Goal: Task Accomplishment & Management: Use online tool/utility

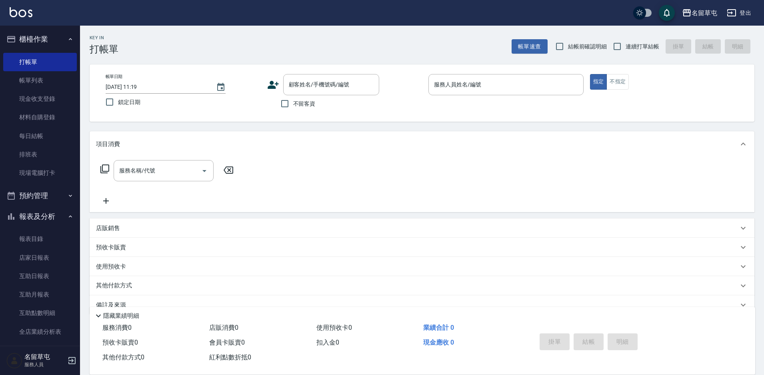
click at [304, 105] on span "不留客資" at bounding box center [304, 104] width 22 height 8
click at [293, 105] on input "不留客資" at bounding box center [284, 103] width 17 height 17
checkbox input "true"
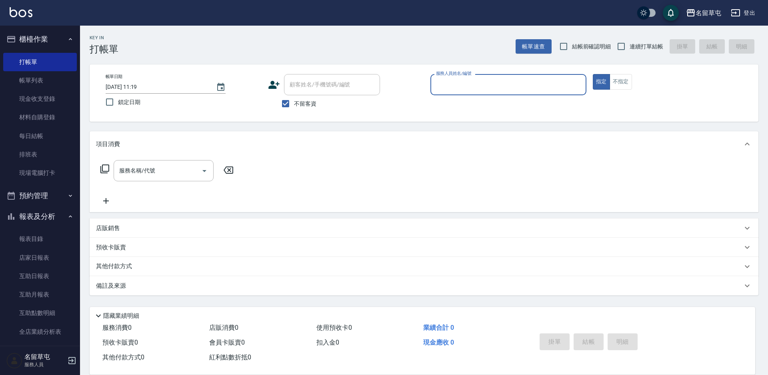
click at [472, 84] on div "服務人員姓名/編號 服務人員姓名/編號" at bounding box center [508, 84] width 156 height 21
type input "[PERSON_NAME]-4"
type button "true"
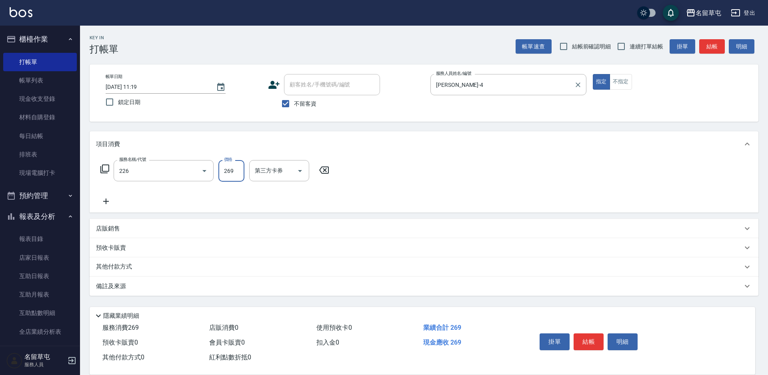
type input "洗剪269(226)"
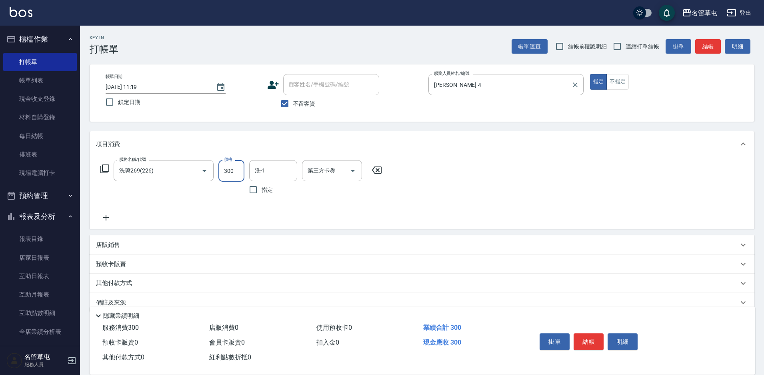
type input "300"
type input "游思岑-36"
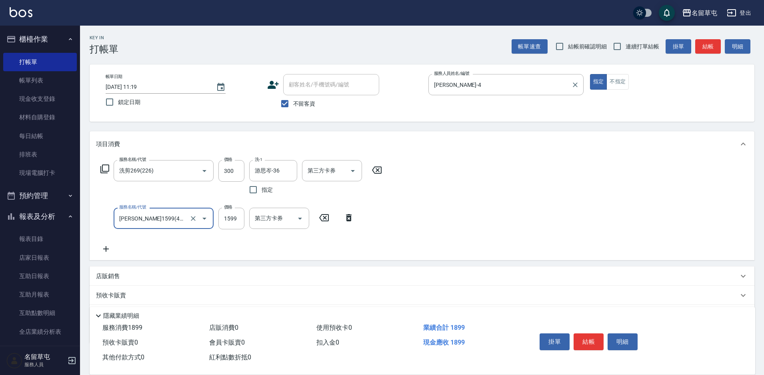
type input "[PERSON_NAME]1599(41599)"
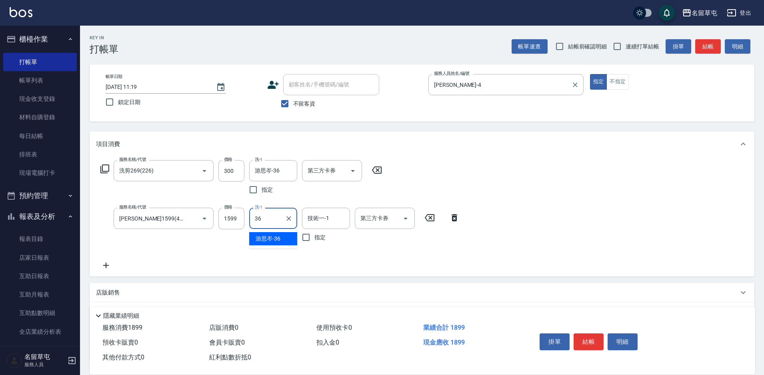
type input "游思岑-36"
click at [194, 220] on icon "Clear" at bounding box center [193, 218] width 8 height 8
type input "[PERSON_NAME]1599(41599)"
click at [194, 219] on icon "Clear" at bounding box center [193, 218] width 5 height 5
click at [165, 219] on input "服務名稱/代號" at bounding box center [152, 218] width 70 height 14
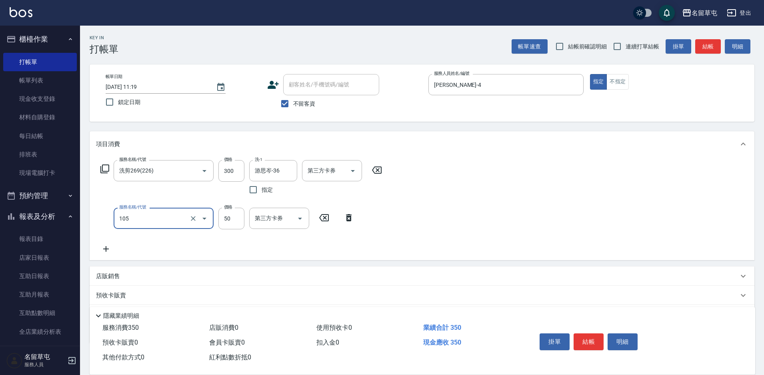
type input "精油50(105)"
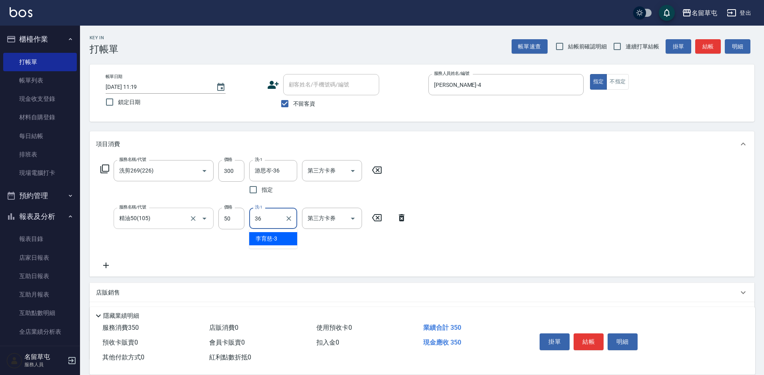
type input "游思岑-36"
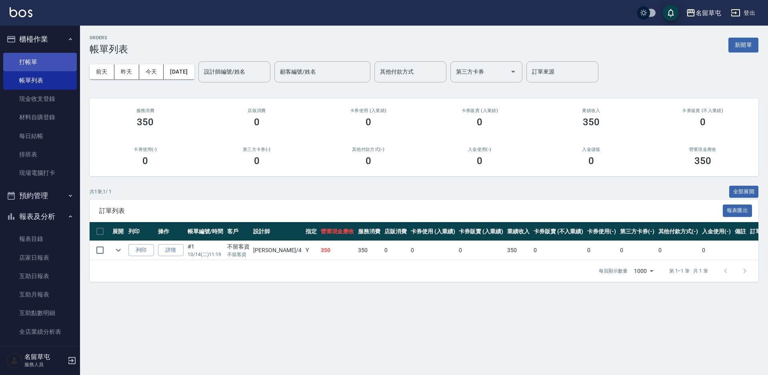
click at [36, 62] on link "打帳單" at bounding box center [40, 62] width 74 height 18
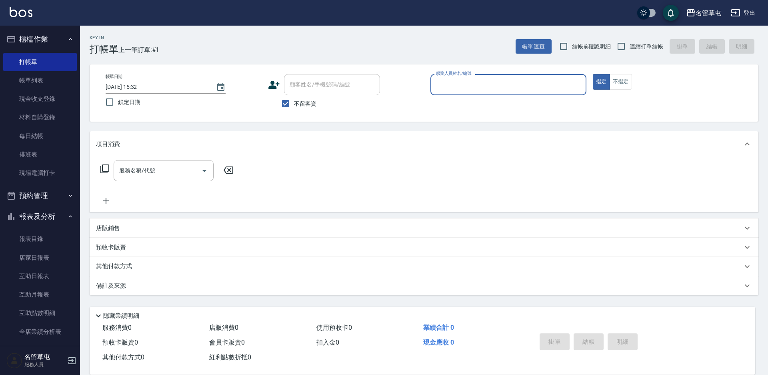
click at [638, 46] on span "連續打單結帳" at bounding box center [647, 46] width 34 height 8
click at [630, 46] on input "連續打單結帳" at bounding box center [621, 46] width 17 height 17
checkbox input "true"
click at [312, 104] on span "不留客資" at bounding box center [305, 104] width 22 height 8
click at [294, 104] on input "不留客資" at bounding box center [285, 103] width 17 height 17
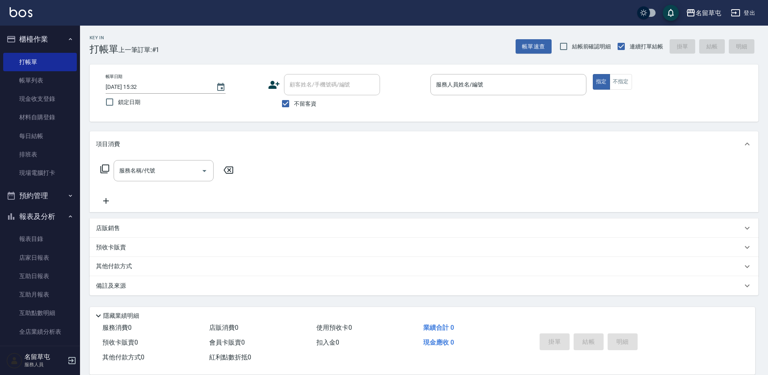
checkbox input "false"
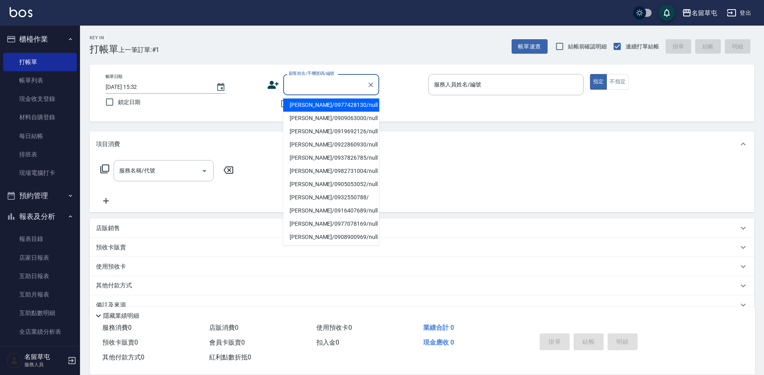
click at [322, 87] on input "顧客姓名/手機號碼/編號" at bounding box center [325, 85] width 77 height 14
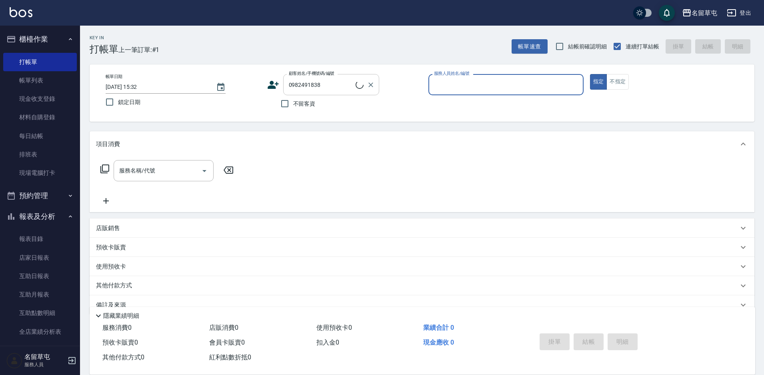
type input "[PERSON_NAME]/0982491838/null"
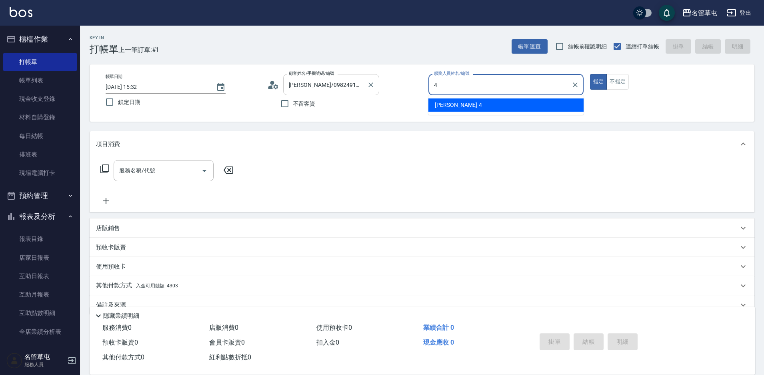
type input "[PERSON_NAME]-4"
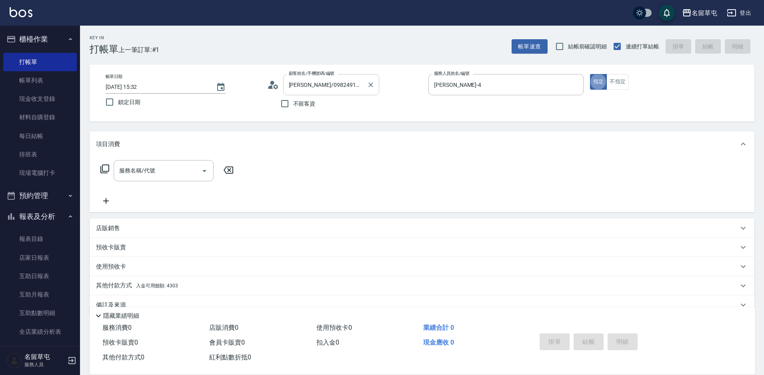
type button "true"
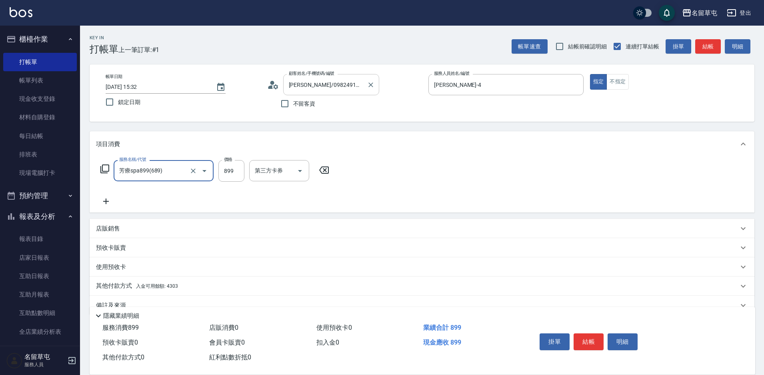
type input "芳療spa899(689)"
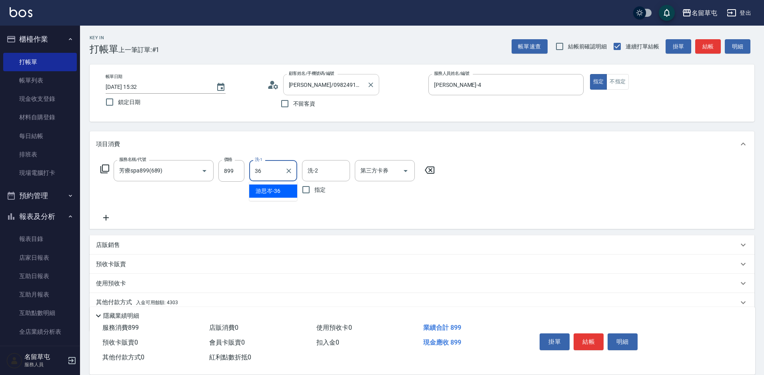
type input "游思岑-36"
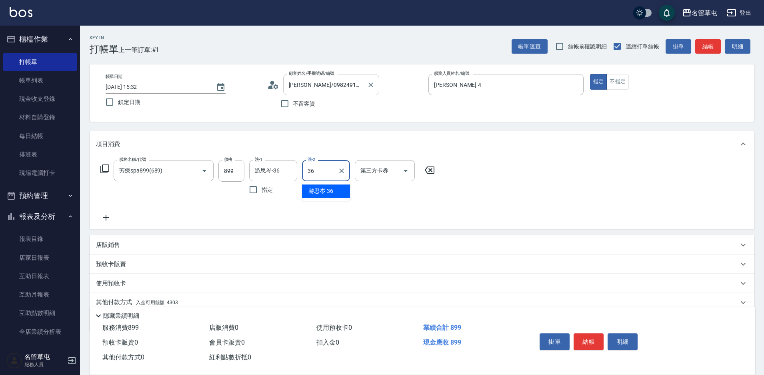
type input "游思岑-36"
click at [341, 170] on icon "Clear" at bounding box center [341, 170] width 5 height 5
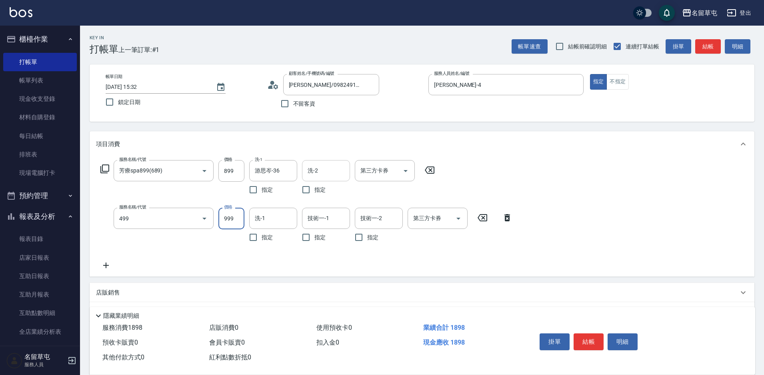
type input "染髮999(499)"
type input "1400"
type input "[PERSON_NAME]-3"
click at [343, 223] on button "Clear" at bounding box center [341, 218] width 11 height 11
click at [318, 220] on input "技術一-1" at bounding box center [326, 218] width 41 height 14
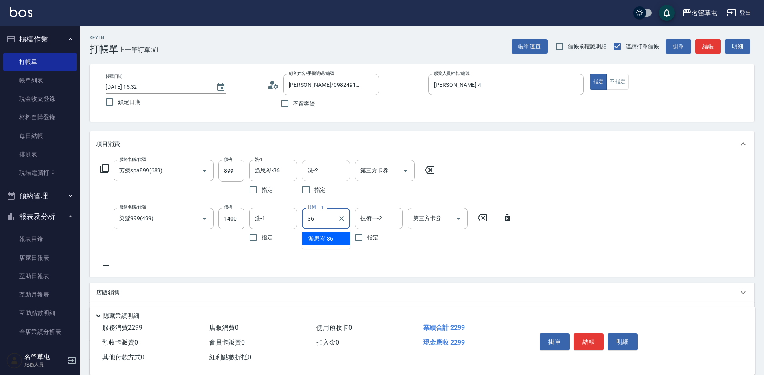
type input "游思岑-36"
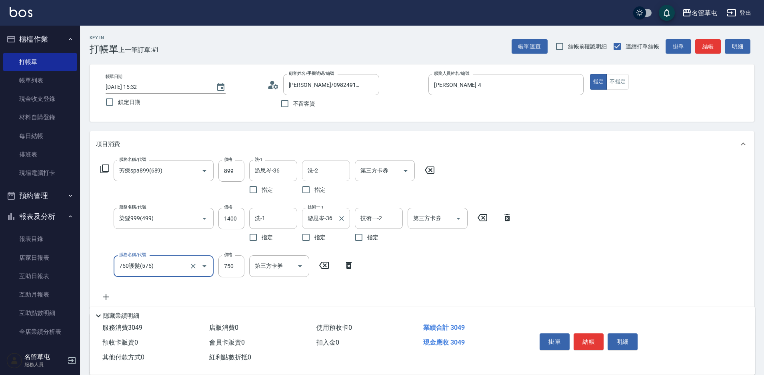
type input "750護髮(575)"
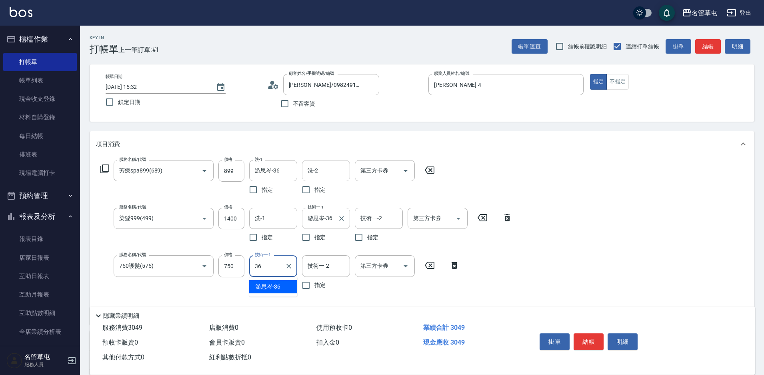
type input "游思岑-36"
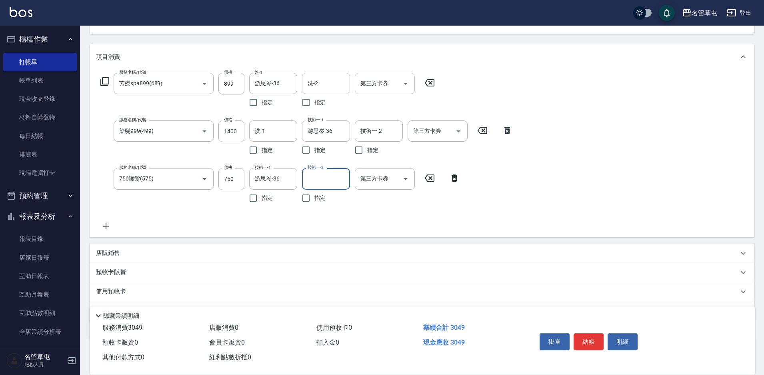
scroll to position [49, 0]
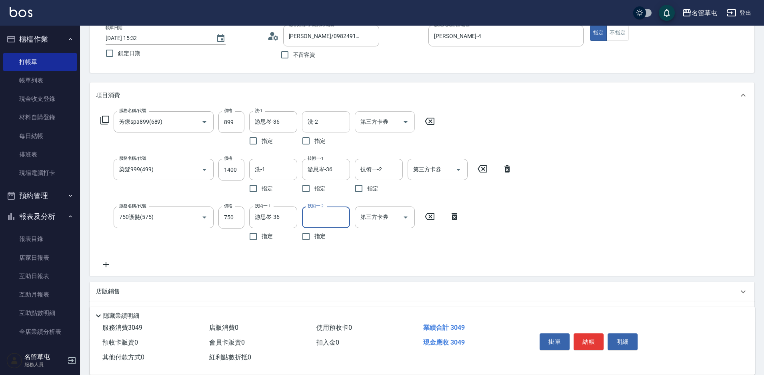
click at [382, 120] on div "第三方卡券 第三方卡券" at bounding box center [385, 121] width 60 height 21
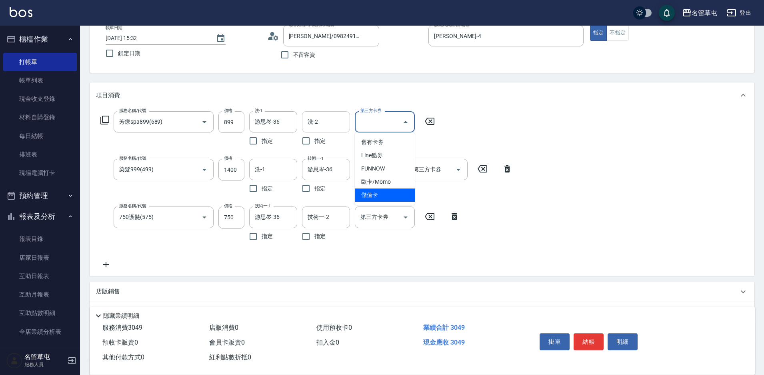
click at [375, 199] on span "儲值卡" at bounding box center [385, 194] width 60 height 13
type input "儲值卡"
click at [419, 172] on div "第三方卡券 第三方卡券" at bounding box center [438, 169] width 60 height 21
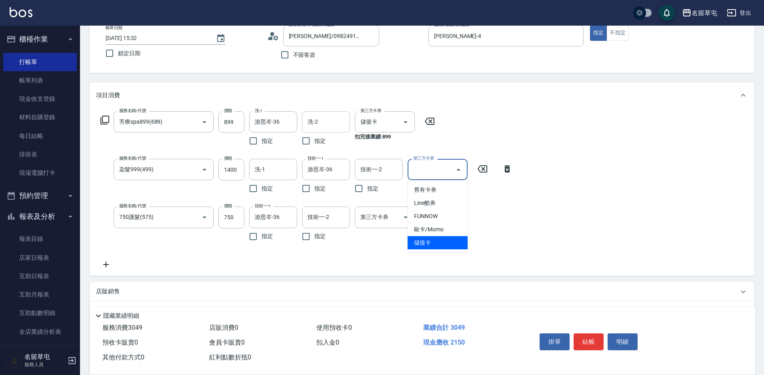
click at [416, 240] on span "儲值卡" at bounding box center [438, 242] width 60 height 13
type input "儲值卡"
click at [380, 219] on input "第三方卡券" at bounding box center [378, 217] width 41 height 14
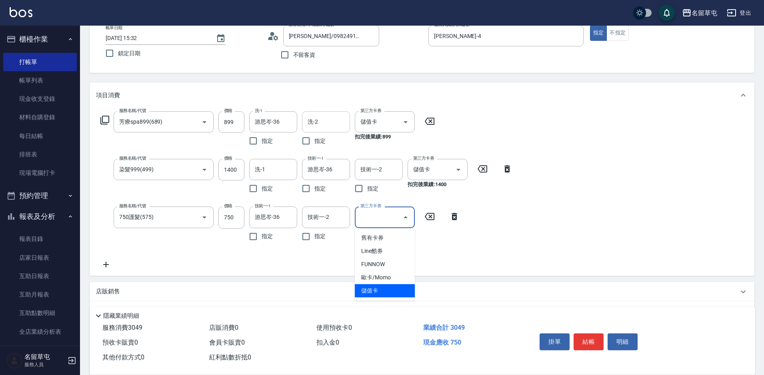
click at [388, 288] on span "儲值卡" at bounding box center [385, 290] width 60 height 13
type input "儲值卡"
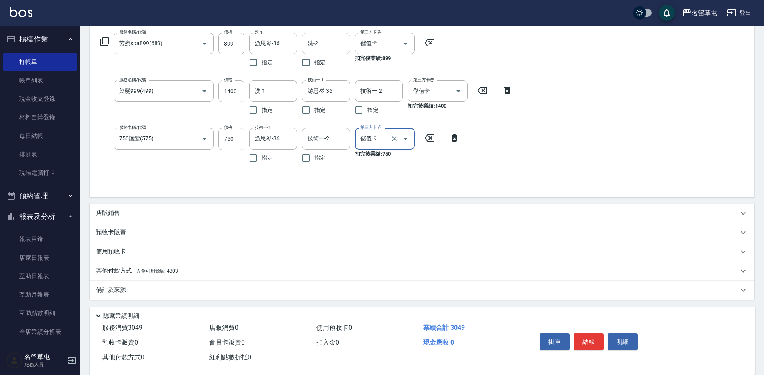
scroll to position [129, 0]
click at [130, 269] on p "其他付款方式 入金可用餘額: 4303" at bounding box center [137, 269] width 82 height 9
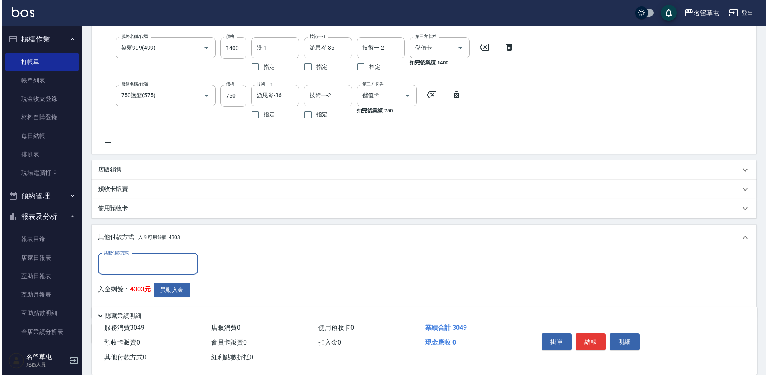
scroll to position [216, 0]
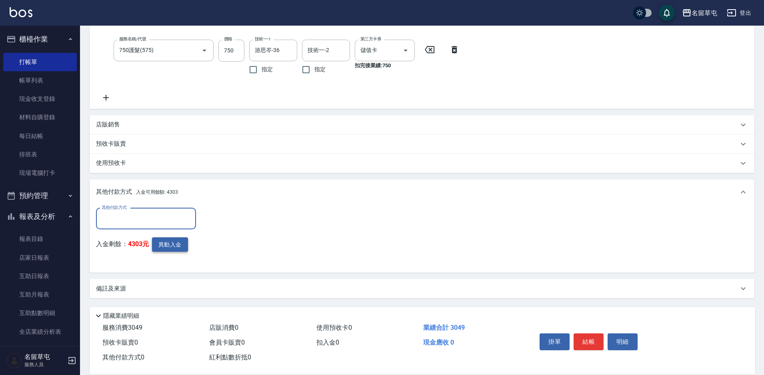
click at [177, 246] on button "異動入金" at bounding box center [170, 244] width 36 height 15
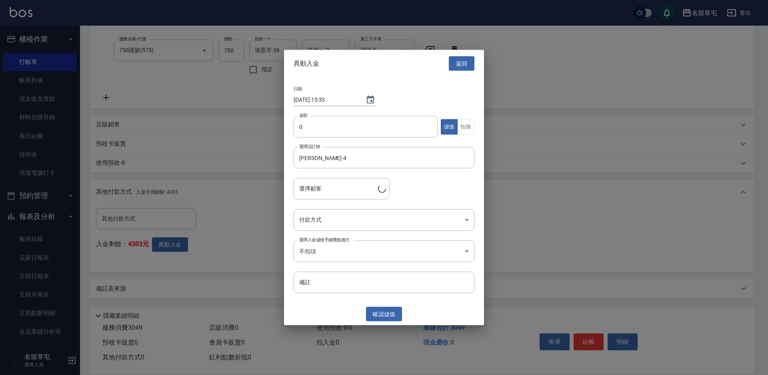
type input "[PERSON_NAME]/0982491838"
click at [316, 118] on input "0" at bounding box center [366, 127] width 144 height 22
type input "3049"
click at [467, 130] on button "扣除" at bounding box center [465, 127] width 17 height 16
click at [340, 223] on body "名留草屯 登出 櫃檯作業 打帳單 帳單列表 現金收支登錄 材料自購登錄 每日結帳 排班表 現場電腦打卡 預約管理 預約管理 單日預約紀錄 單週預約紀錄 報表及…" at bounding box center [384, 79] width 768 height 590
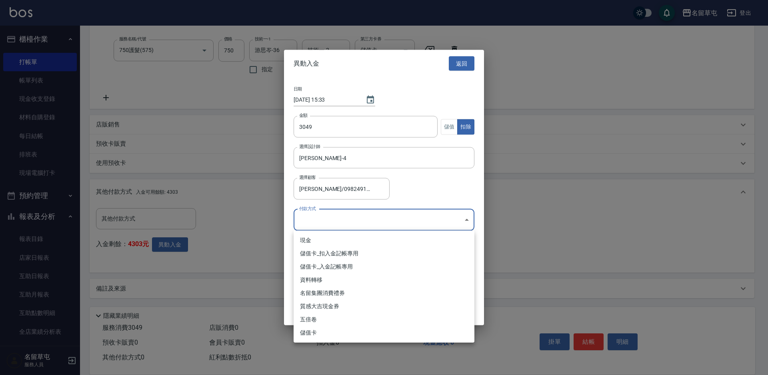
click at [333, 255] on li "儲值卡_扣入金記帳專用" at bounding box center [384, 253] width 181 height 13
type input "儲值卡_扣入金記帳專用"
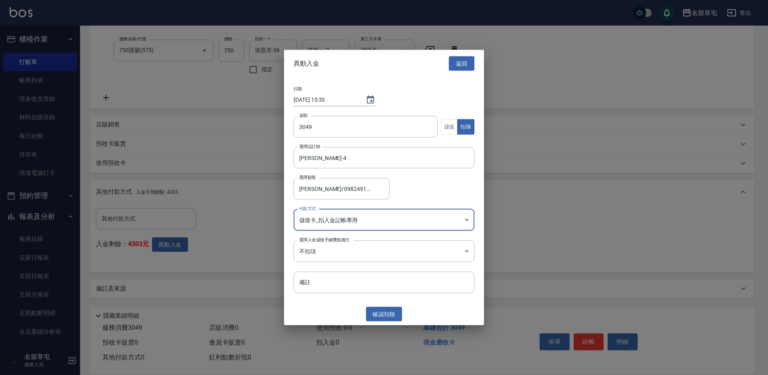
drag, startPoint x: 371, startPoint y: 308, endPoint x: 379, endPoint y: 319, distance: 13.1
click at [375, 314] on button "確認 扣除" at bounding box center [384, 313] width 36 height 15
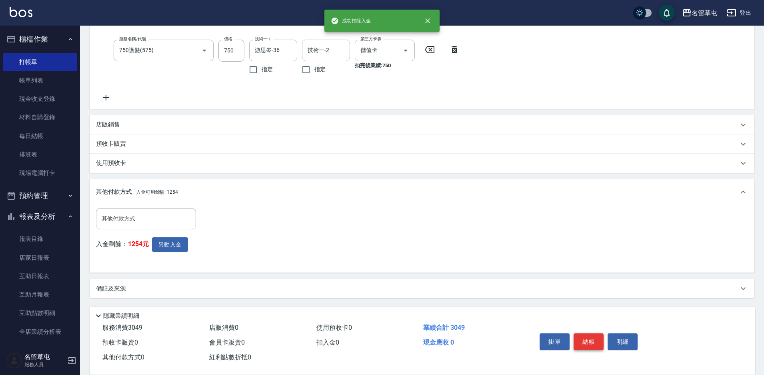
click at [595, 336] on button "結帳" at bounding box center [589, 341] width 30 height 17
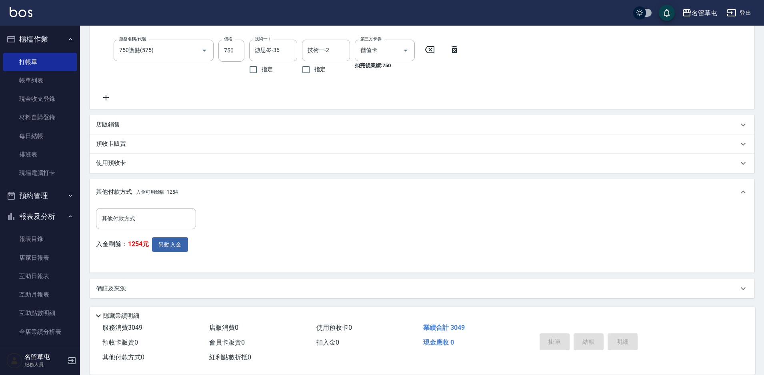
type input "[DATE] 15:33"
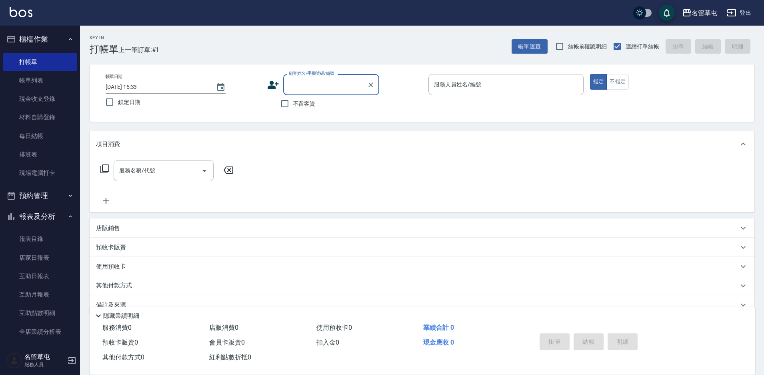
scroll to position [0, 0]
type input "4"
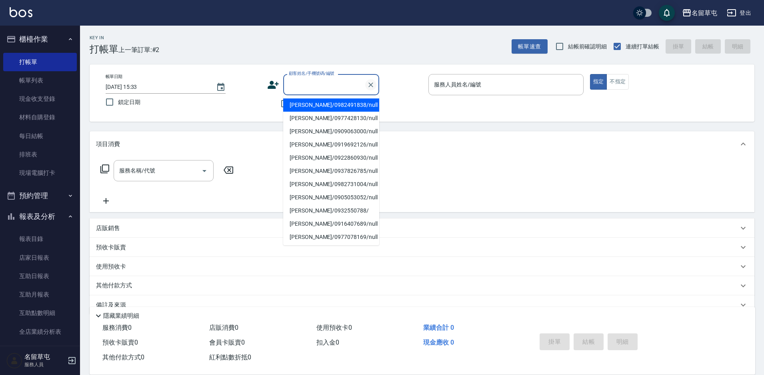
click at [370, 83] on icon "Clear" at bounding box center [371, 85] width 8 height 8
click at [353, 105] on li "[PERSON_NAME]/0982491838/null" at bounding box center [331, 104] width 96 height 13
type input "[PERSON_NAME]/0982491838/null"
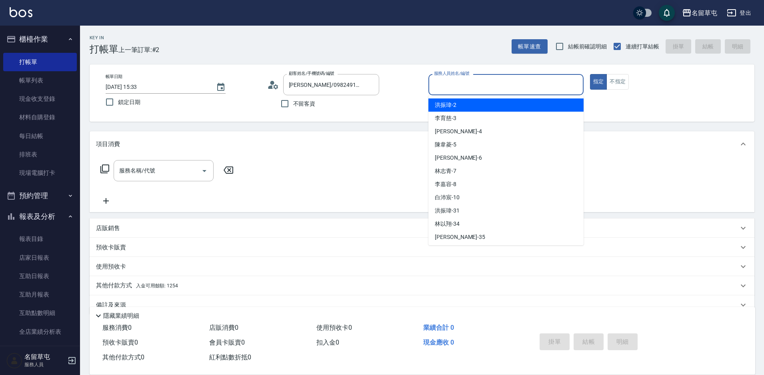
click at [484, 83] on input "服務人員姓名/編號" at bounding box center [506, 85] width 148 height 14
type input "[PERSON_NAME]-4"
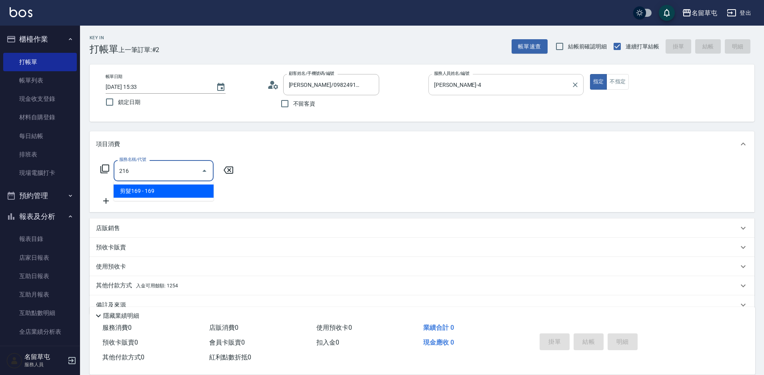
type input "剪髮169(216)"
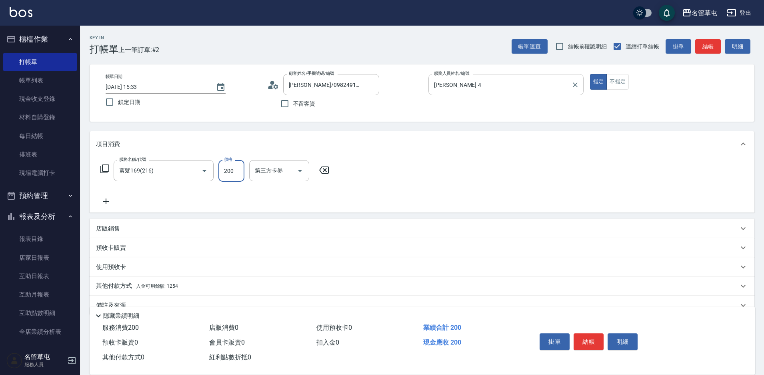
type input "200"
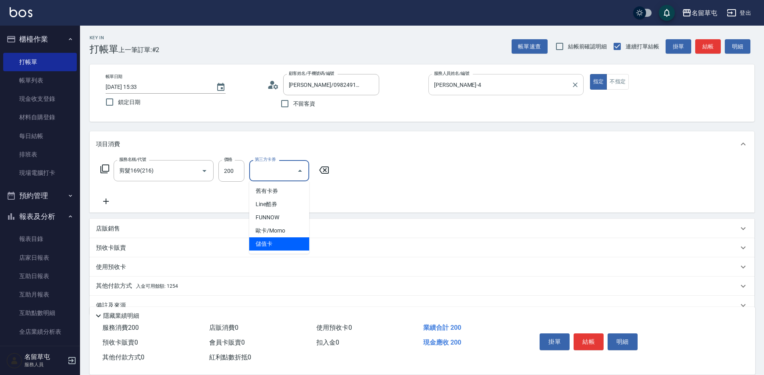
type input "儲值卡"
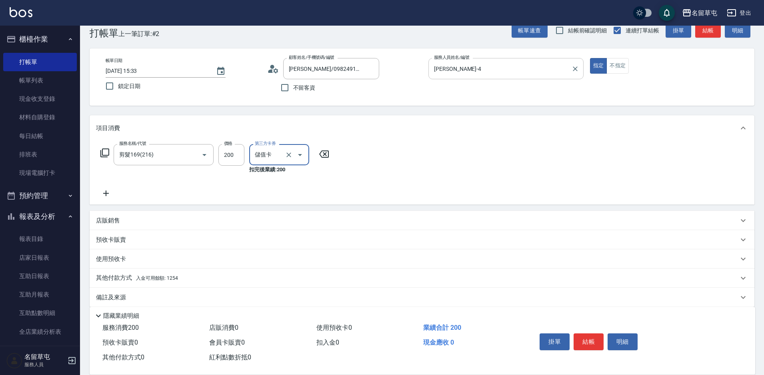
scroll to position [25, 0]
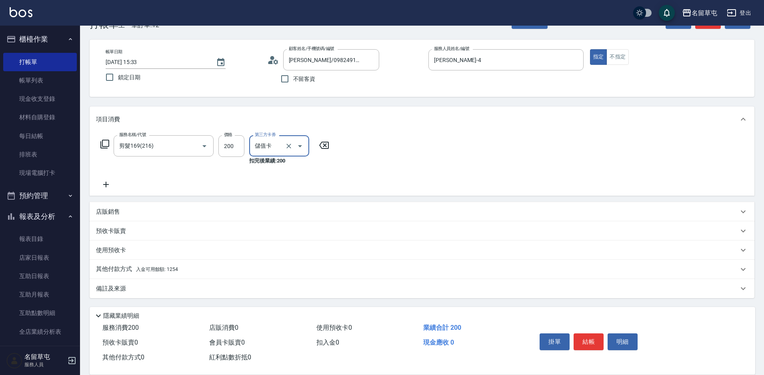
click at [136, 270] on span "入金可用餘額: 1254" at bounding box center [157, 269] width 42 height 6
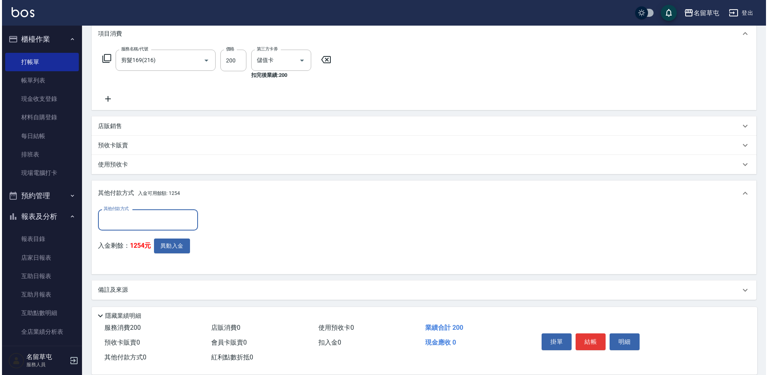
scroll to position [112, 0]
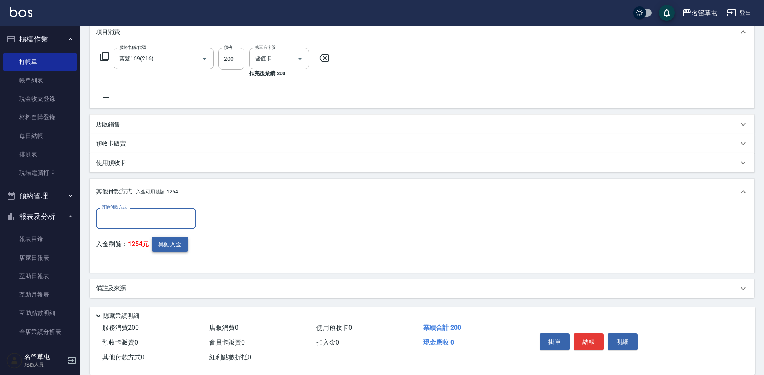
click at [169, 248] on button "異動入金" at bounding box center [170, 244] width 36 height 15
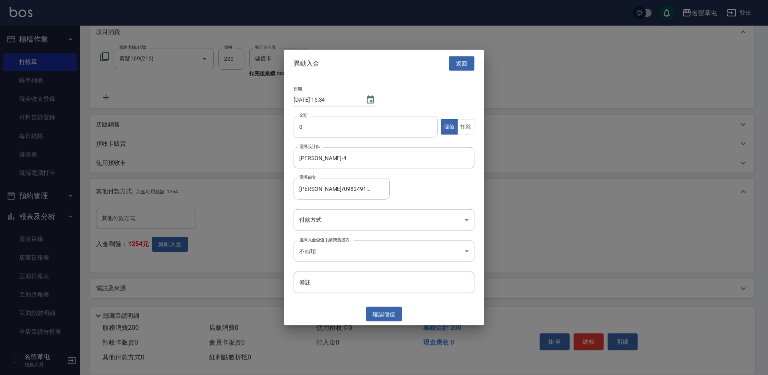
click at [328, 136] on input "0" at bounding box center [366, 127] width 144 height 22
type input "200"
click at [460, 129] on button "扣除" at bounding box center [465, 127] width 17 height 16
click at [356, 222] on body "名留草屯 登出 櫃檯作業 打帳單 帳單列表 現金收支登錄 材料自購登錄 每日結帳 排班表 現場電腦打卡 預約管理 預約管理 單日預約紀錄 單週預約紀錄 報表及…" at bounding box center [384, 131] width 768 height 487
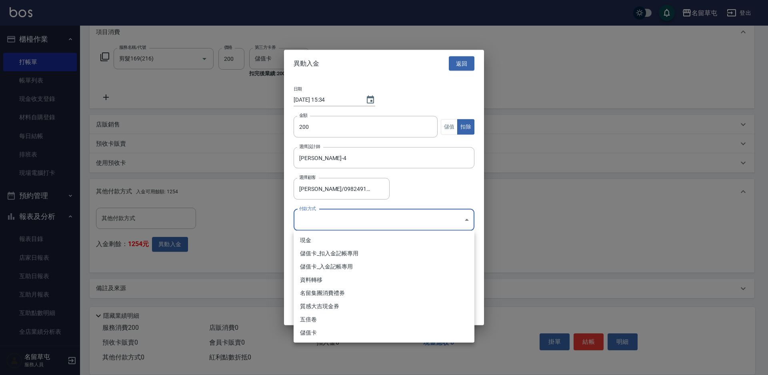
click at [348, 251] on li "儲值卡_扣入金記帳專用" at bounding box center [384, 253] width 181 height 13
type input "儲值卡_扣入金記帳專用"
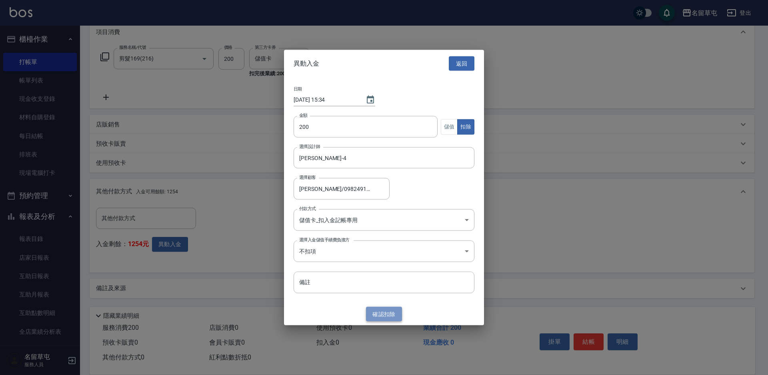
drag, startPoint x: 392, startPoint y: 308, endPoint x: 431, endPoint y: 246, distance: 73.7
click at [392, 309] on button "確認 扣除" at bounding box center [384, 313] width 36 height 15
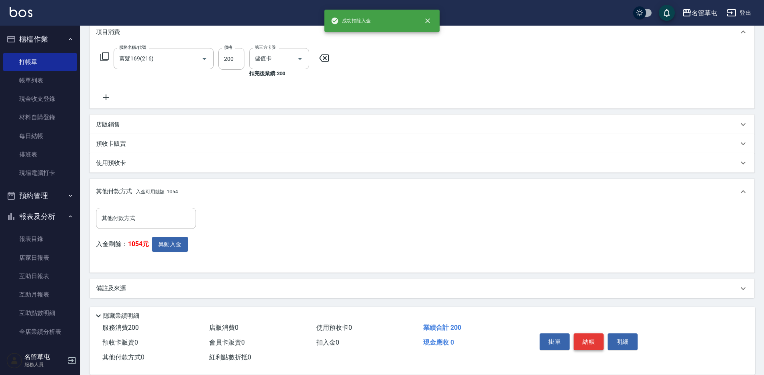
click at [588, 333] on button "結帳" at bounding box center [589, 341] width 30 height 17
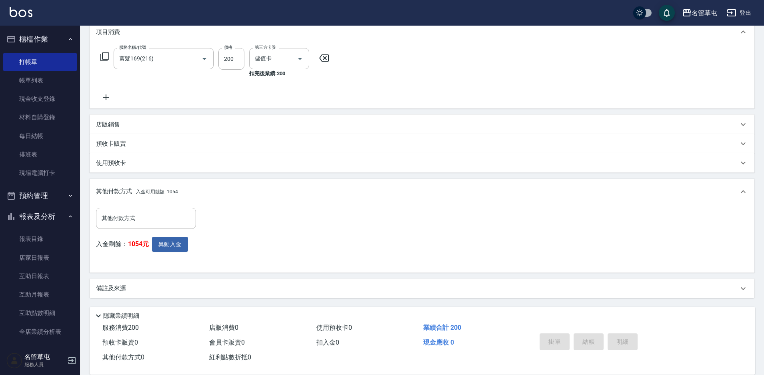
type input "[DATE] 15:34"
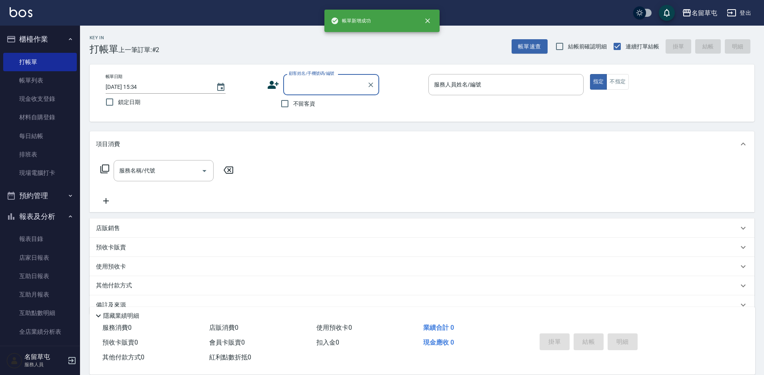
scroll to position [0, 0]
drag, startPoint x: 304, startPoint y: 100, endPoint x: 320, endPoint y: 100, distance: 16.0
click at [304, 100] on span "不留客資" at bounding box center [304, 104] width 22 height 8
click at [293, 100] on input "不留客資" at bounding box center [284, 103] width 17 height 17
checkbox input "true"
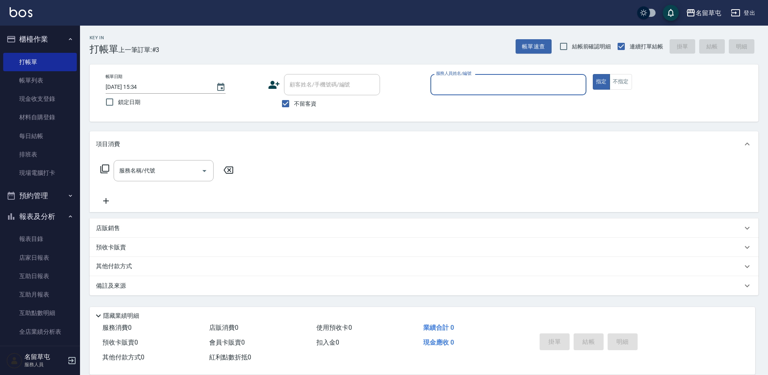
click at [482, 86] on input "服務人員姓名/編號" at bounding box center [508, 85] width 149 height 14
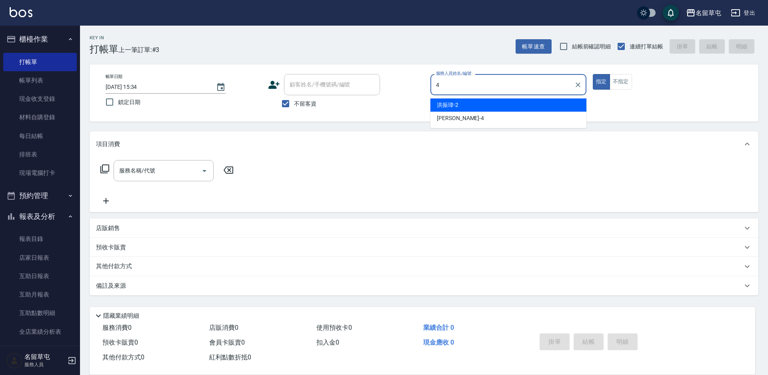
type input "[PERSON_NAME]-4"
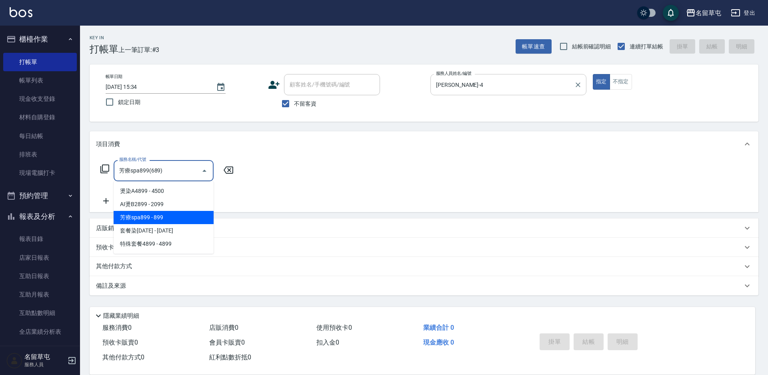
type input "芳療spa899(689)"
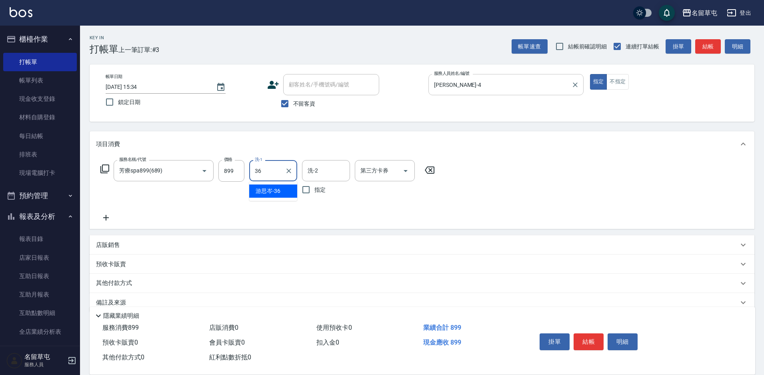
type input "游思岑-36"
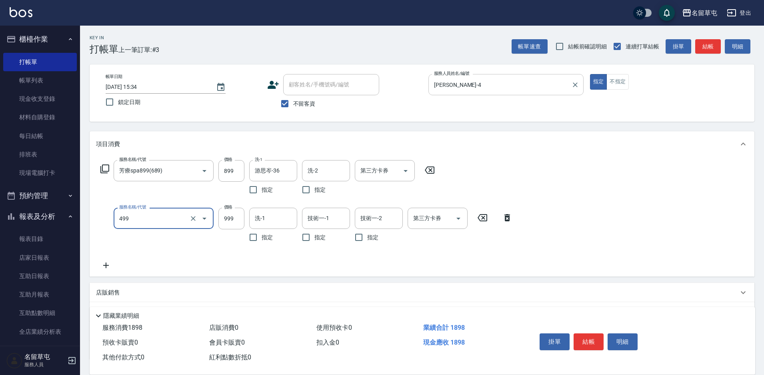
type input "染髮999(499)"
type input "600"
type input "游思岑-36"
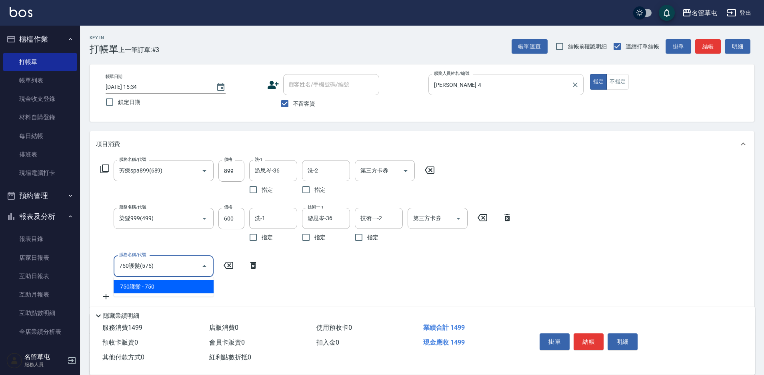
type input "750護髮(575)"
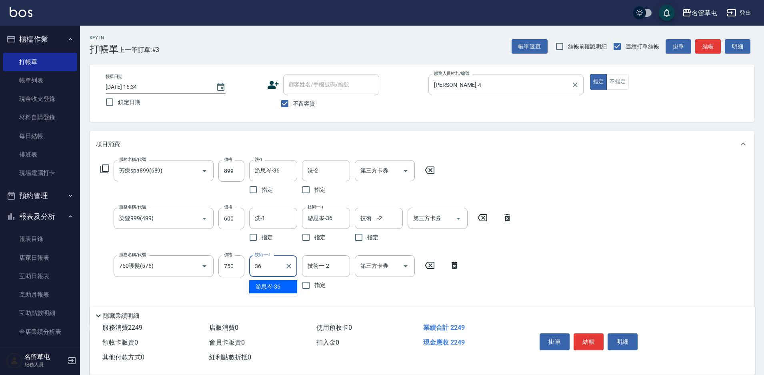
type input "游思岑-36"
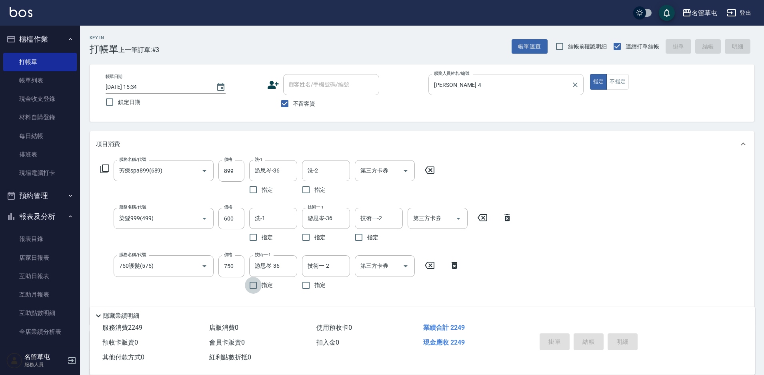
type input "[DATE] 15:42"
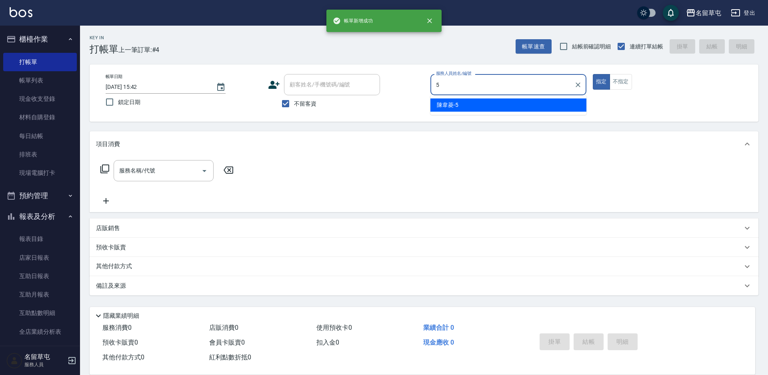
type input "[PERSON_NAME]-5"
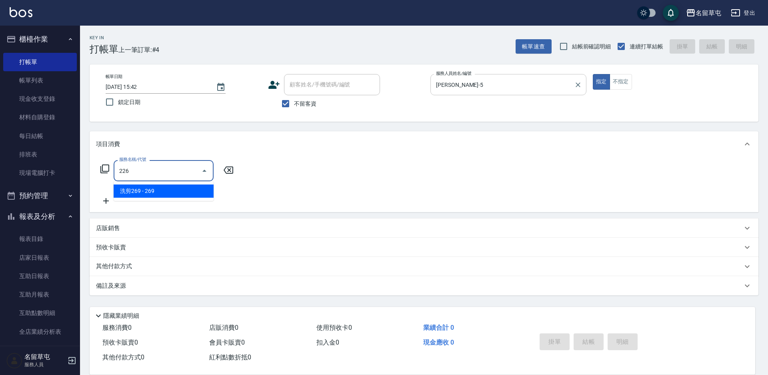
type input "洗剪269(226)"
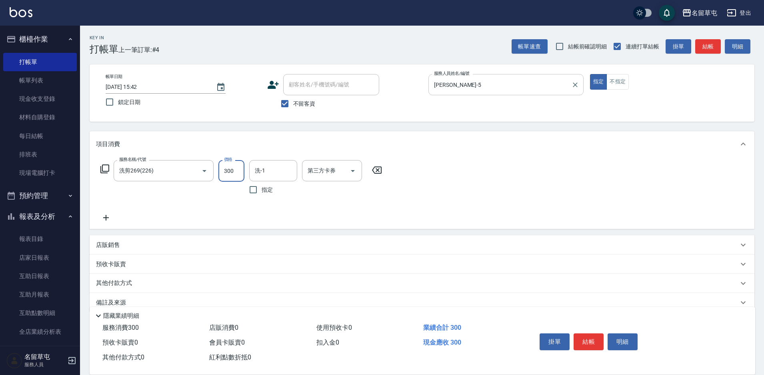
type input "300"
type input "[PERSON_NAME]-5"
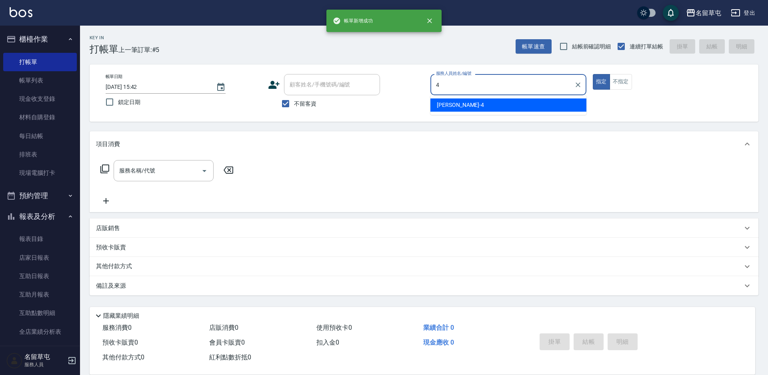
type input "[PERSON_NAME]-4"
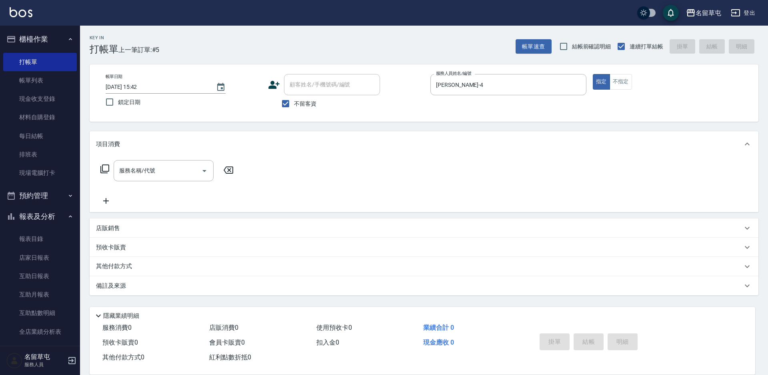
click at [304, 103] on span "不留客資" at bounding box center [305, 104] width 22 height 8
click at [294, 103] on input "不留客資" at bounding box center [285, 103] width 17 height 17
checkbox input "false"
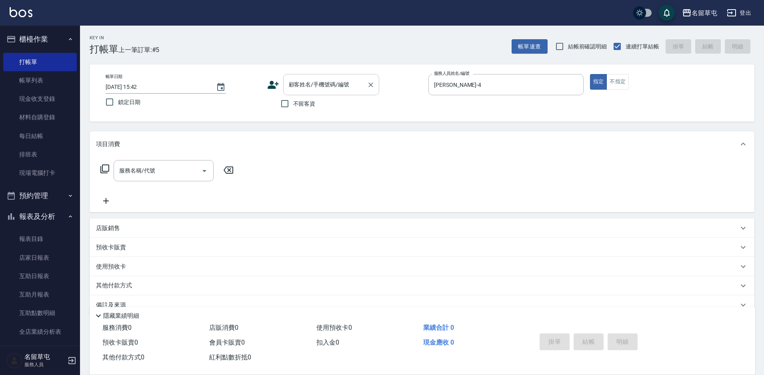
click at [315, 92] on input "顧客姓名/手機號碼/編號" at bounding box center [325, 85] width 77 height 14
click at [309, 105] on li "[PERSON_NAME]/0933500555/null" at bounding box center [331, 104] width 96 height 13
type input "[PERSON_NAME]/0933500555/null"
drag, startPoint x: 152, startPoint y: 172, endPoint x: 147, endPoint y: 171, distance: 4.9
click at [152, 172] on div "服務名稱/代號 服務名稱/代號" at bounding box center [164, 170] width 100 height 21
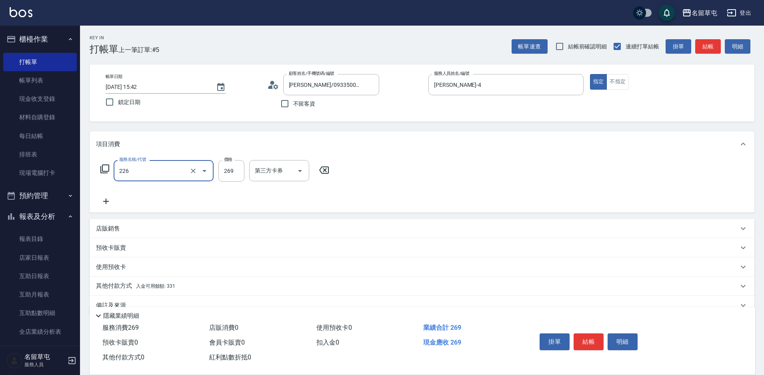
type input "洗剪269(226)"
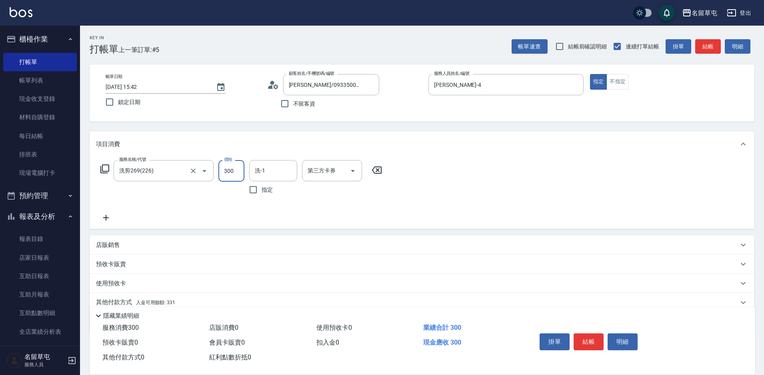
type input "300"
type input "[PERSON_NAME]-39"
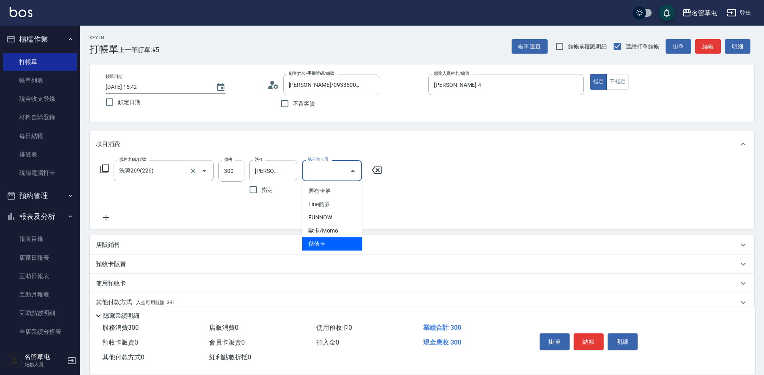
type input "儲值卡"
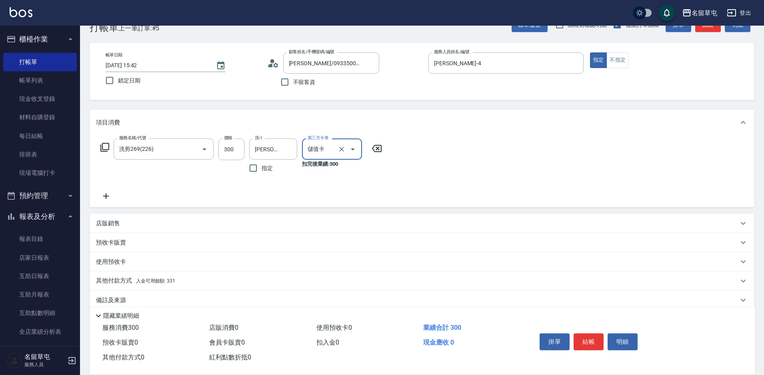
scroll to position [33, 0]
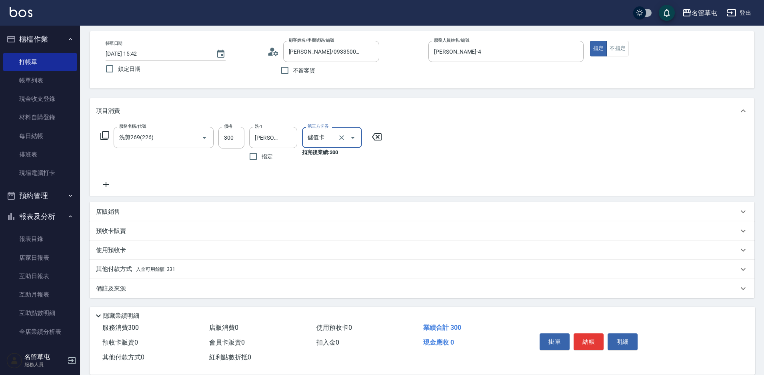
click at [143, 273] on p "其他付款方式 入金可用餘額: 331" at bounding box center [135, 269] width 79 height 9
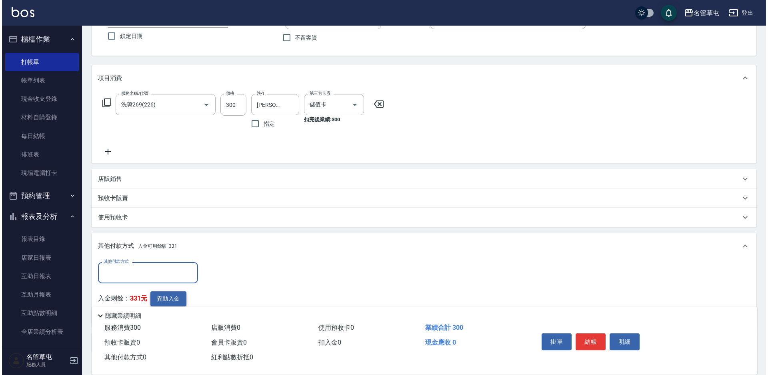
scroll to position [119, 0]
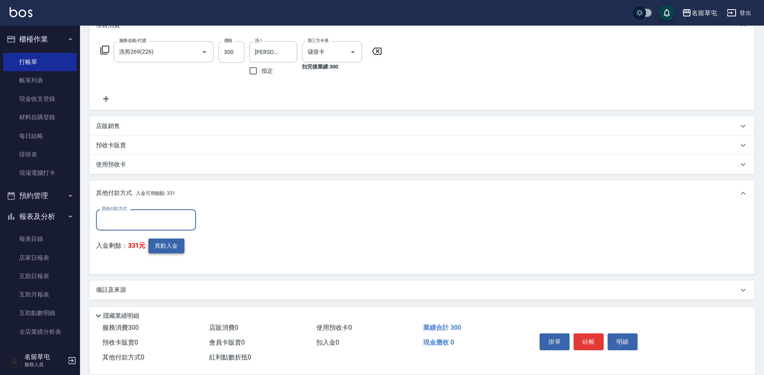
click at [161, 248] on button "異動入金" at bounding box center [166, 245] width 36 height 15
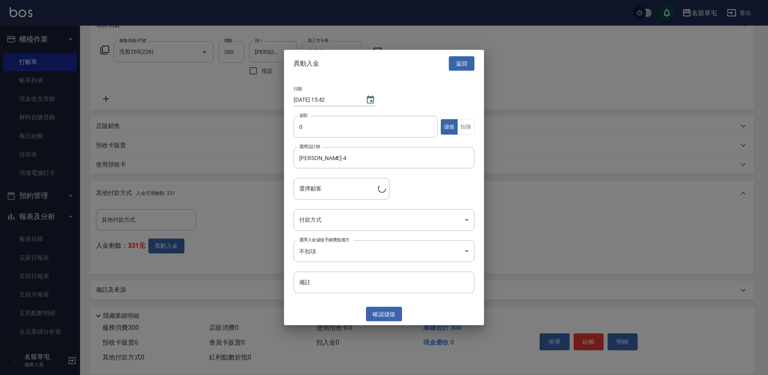
type input "[PERSON_NAME]/0933500555"
click at [384, 124] on input "0" at bounding box center [366, 127] width 144 height 22
type input "300"
click at [461, 126] on button "扣除" at bounding box center [465, 127] width 17 height 16
click at [376, 220] on body "名留草屯 登出 櫃檯作業 打帳單 帳單列表 現金收支登錄 材料自購登錄 每日結帳 排班表 現場電腦打卡 預約管理 預約管理 單日預約紀錄 單週預約紀錄 報表及…" at bounding box center [384, 128] width 768 height 495
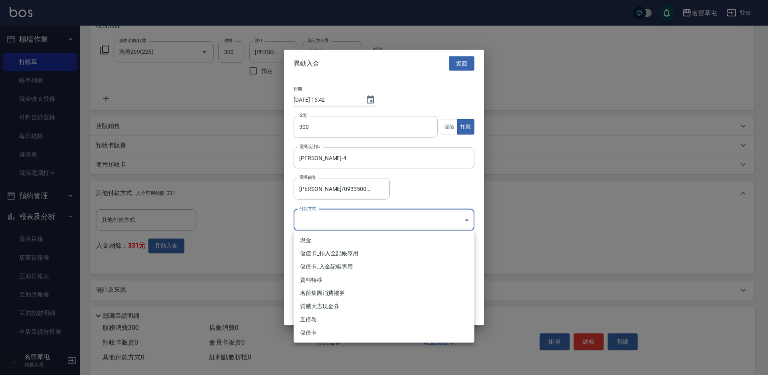
click at [354, 254] on li "儲值卡_扣入金記帳專用" at bounding box center [384, 253] width 181 height 13
type input "儲值卡_扣入金記帳專用"
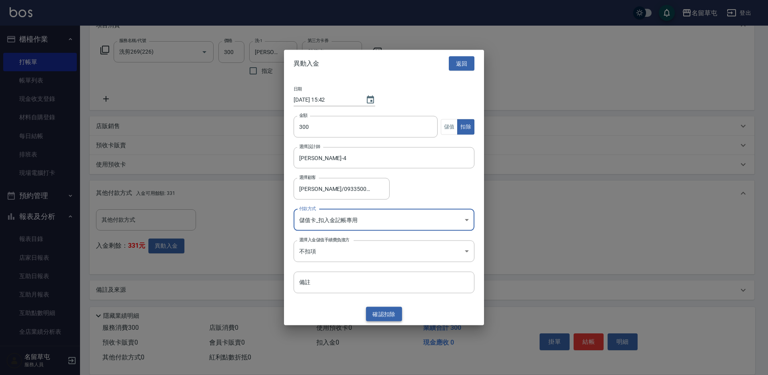
click at [388, 314] on button "確認 扣除" at bounding box center [384, 313] width 36 height 15
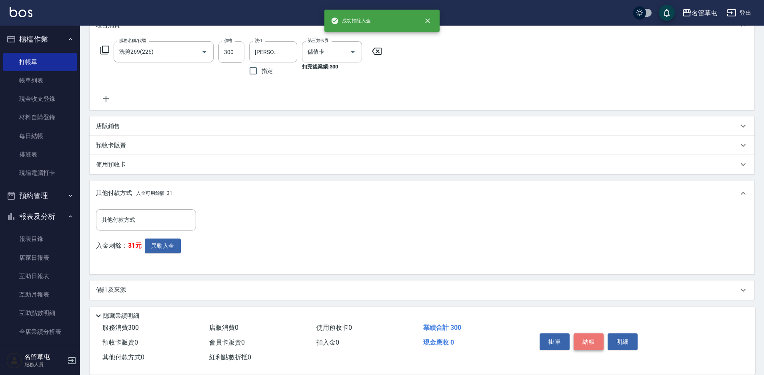
click at [587, 336] on button "結帳" at bounding box center [589, 341] width 30 height 17
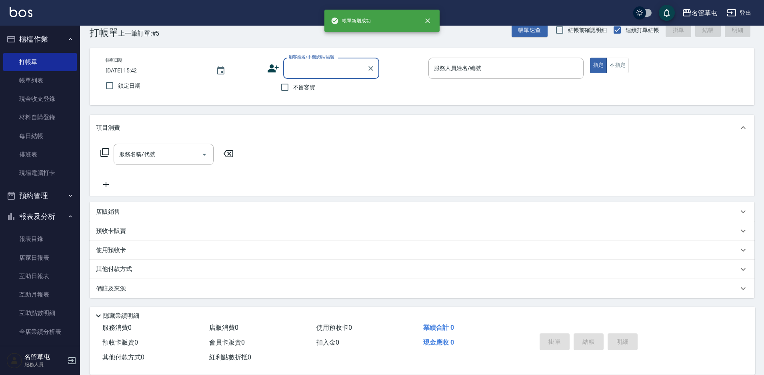
scroll to position [0, 0]
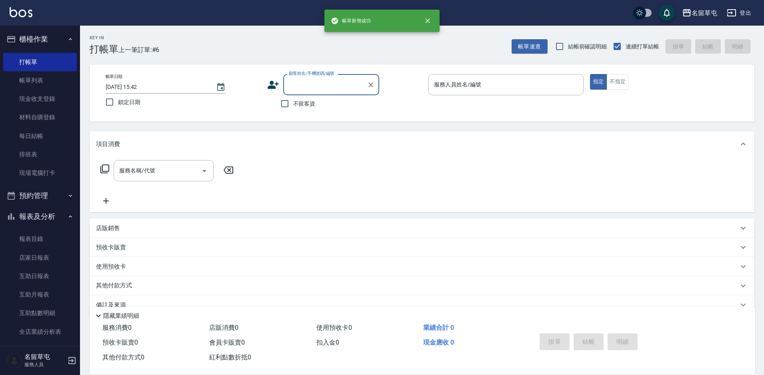
type input "4"
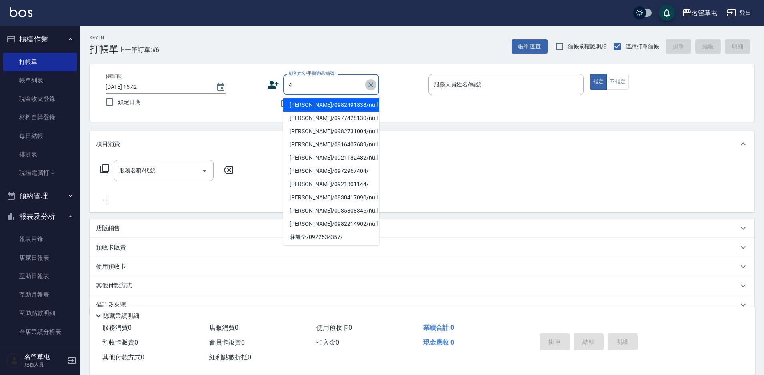
click at [372, 84] on icon "Clear" at bounding box center [371, 85] width 8 height 8
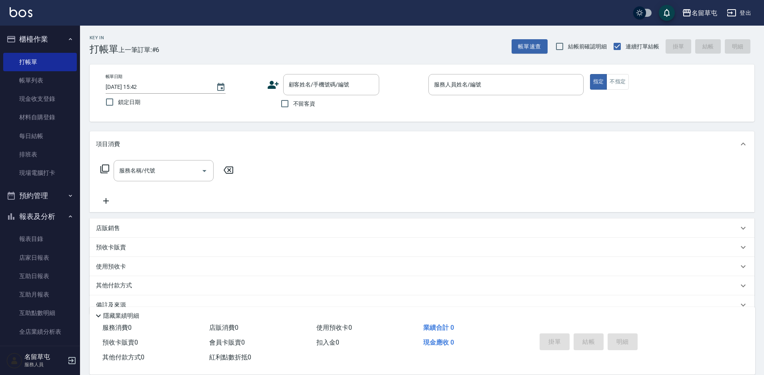
click at [229, 110] on label "鎖定日期" at bounding box center [177, 102] width 153 height 17
click at [118, 110] on input "鎖定日期" at bounding box center [109, 102] width 17 height 17
checkbox input "true"
click at [299, 105] on span "不留客資" at bounding box center [304, 104] width 22 height 8
click at [293, 105] on input "不留客資" at bounding box center [284, 103] width 17 height 17
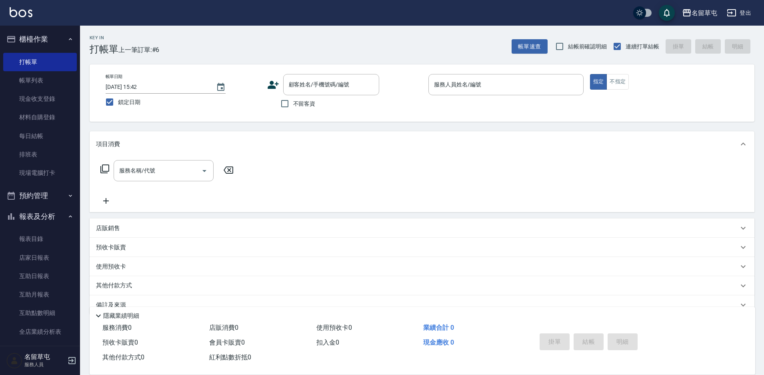
checkbox input "true"
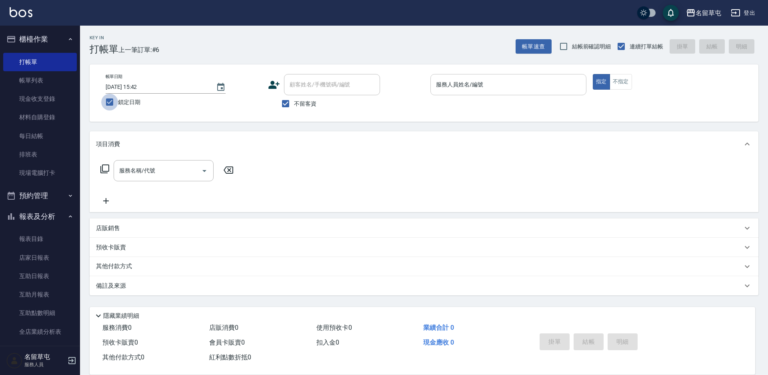
drag, startPoint x: 108, startPoint y: 104, endPoint x: 494, endPoint y: 79, distance: 386.8
click at [109, 104] on input "鎖定日期" at bounding box center [109, 102] width 17 height 17
checkbox input "false"
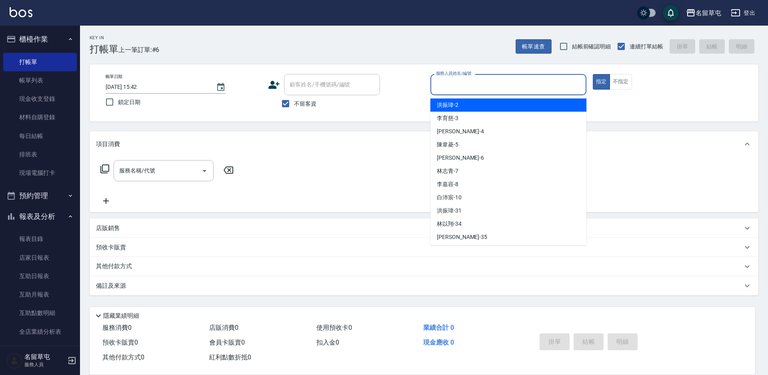
click at [519, 79] on input "服務人員姓名/編號" at bounding box center [508, 85] width 149 height 14
type input "[PERSON_NAME]-4"
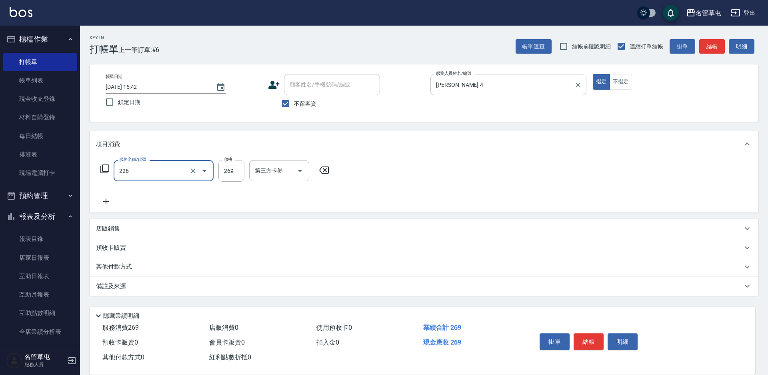
type input "洗剪269(226)"
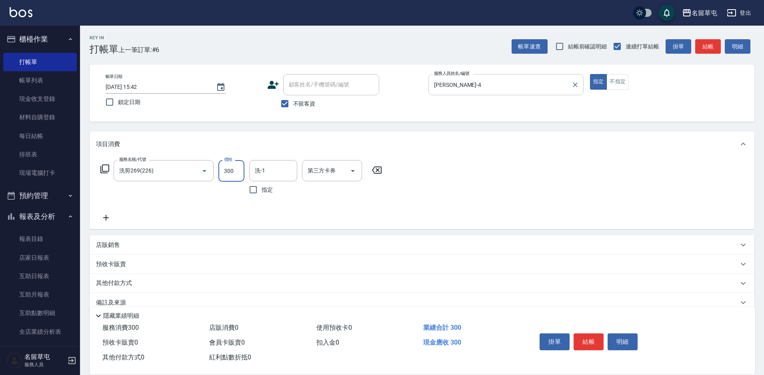
type input "300"
type input "[PERSON_NAME]-4"
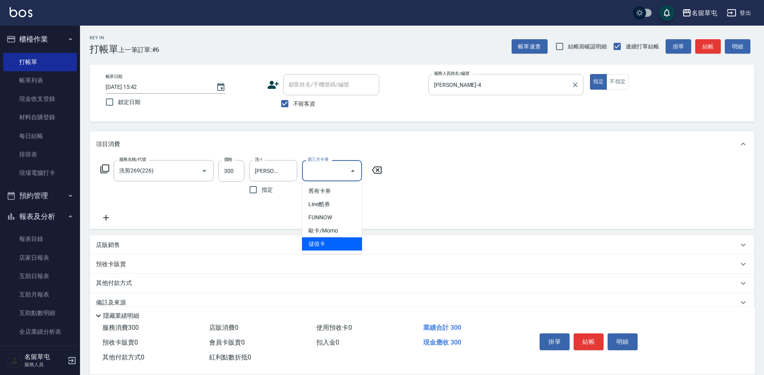
type input "儲值卡"
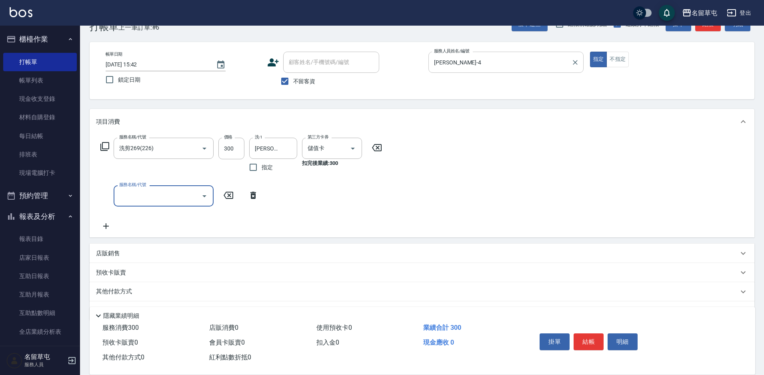
scroll to position [45, 0]
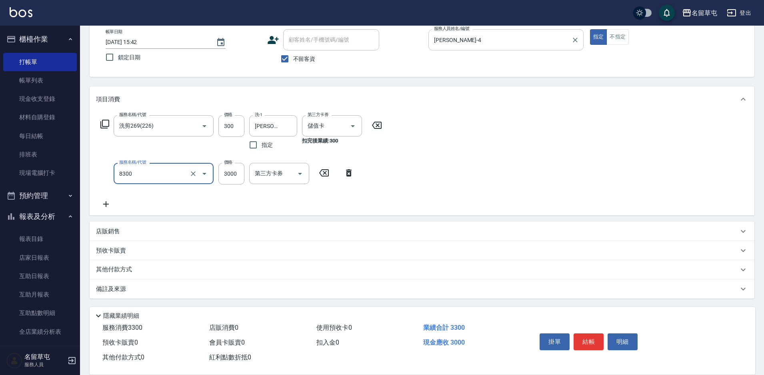
type input "儲3000(8300)"
click at [129, 269] on p "其他付款方式" at bounding box center [116, 269] width 40 height 9
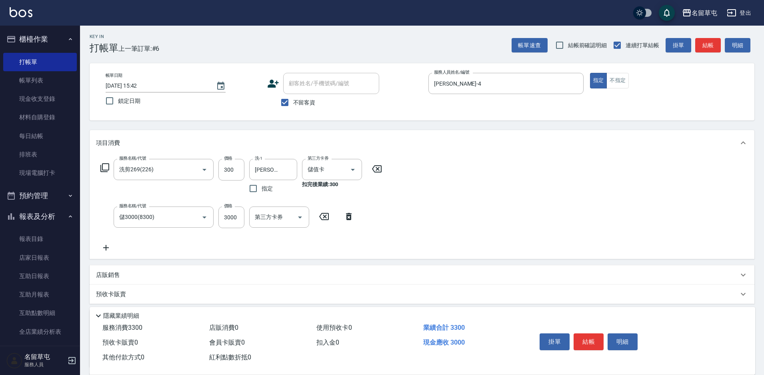
scroll to position [0, 0]
click at [305, 101] on span "不留客資" at bounding box center [304, 104] width 22 height 8
click at [293, 101] on input "不留客資" at bounding box center [284, 103] width 17 height 17
checkbox input "false"
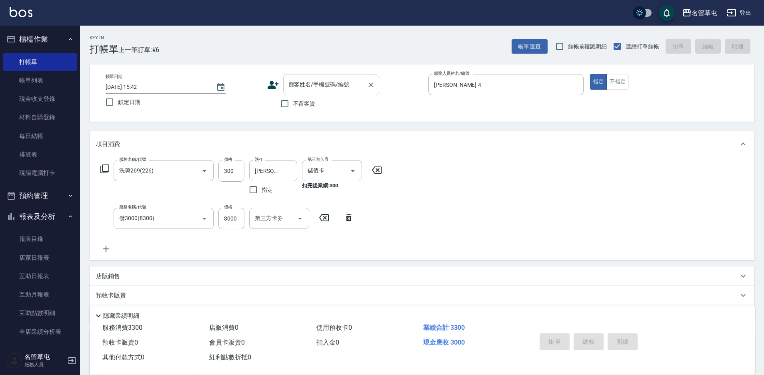
click at [305, 86] on div "顧客姓名/手機號碼/編號 顧客姓名/手機號碼/編號" at bounding box center [331, 84] width 96 height 21
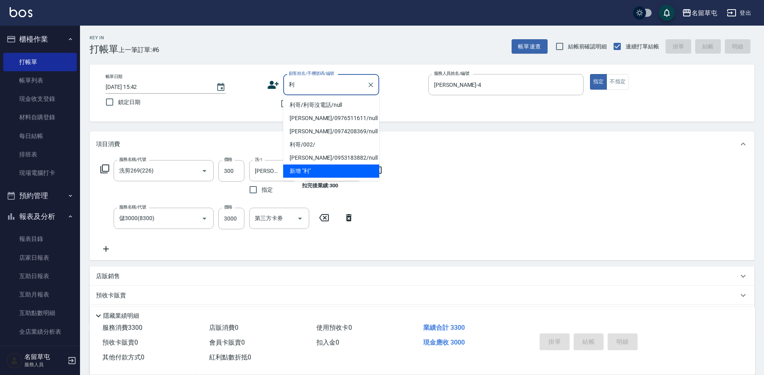
click at [305, 103] on li "利哥/利哥沒電話/null" at bounding box center [331, 104] width 96 height 13
type input "利哥/利哥沒電話/null"
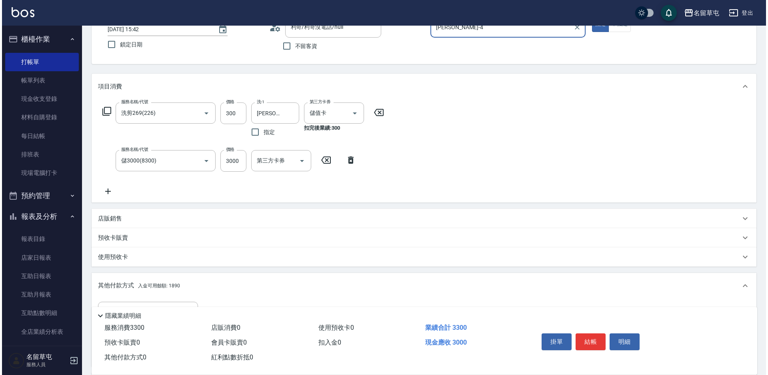
scroll to position [152, 0]
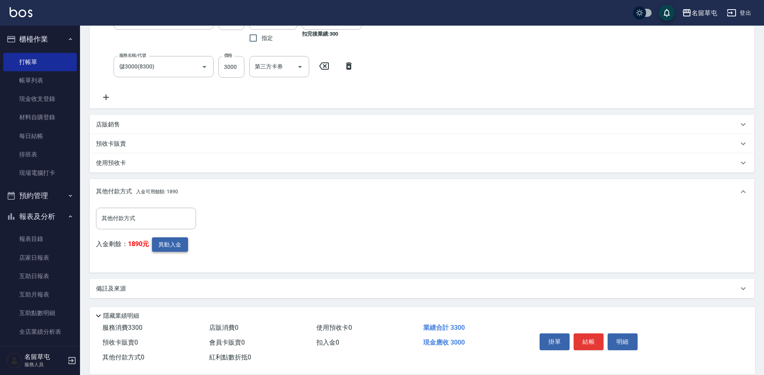
click at [164, 246] on button "異動入金" at bounding box center [170, 244] width 36 height 15
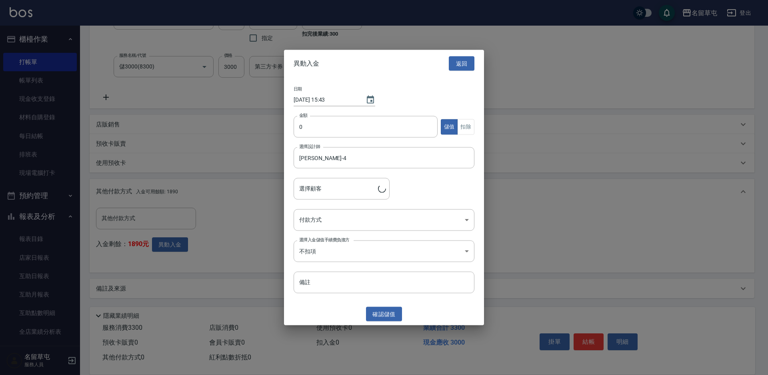
type input "利哥/利哥沒電話"
click at [316, 124] on input "0" at bounding box center [366, 127] width 144 height 22
click at [362, 126] on input "300" at bounding box center [366, 127] width 144 height 22
type input "3000"
click at [320, 221] on body "名留草屯 登出 櫃檯作業 打帳單 帳單列表 現金收支登錄 材料自購登錄 每日結帳 排班表 現場電腦打卡 預約管理 預約管理 單日預約紀錄 單週預約紀錄 報表及…" at bounding box center [384, 111] width 768 height 526
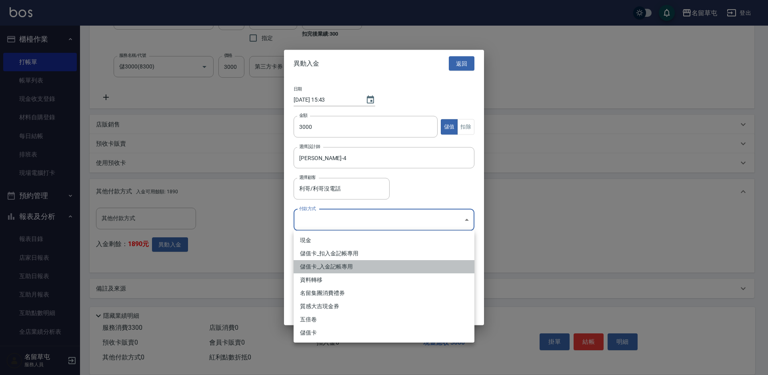
click at [319, 264] on li "儲值卡_入金記帳專用" at bounding box center [384, 266] width 181 height 13
type input "儲值卡_入金記帳專用"
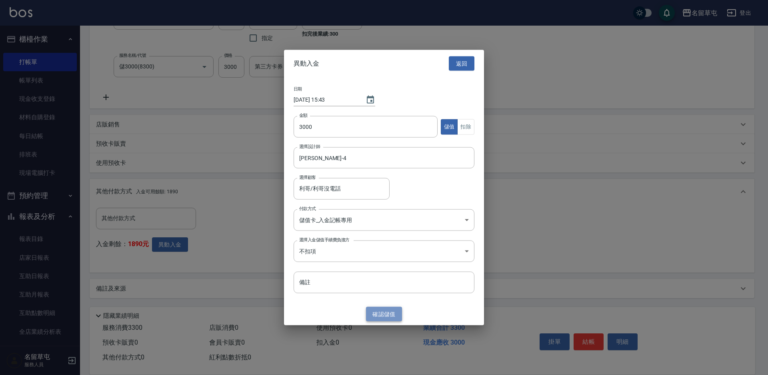
click at [383, 319] on button "確認 儲值" at bounding box center [384, 313] width 36 height 15
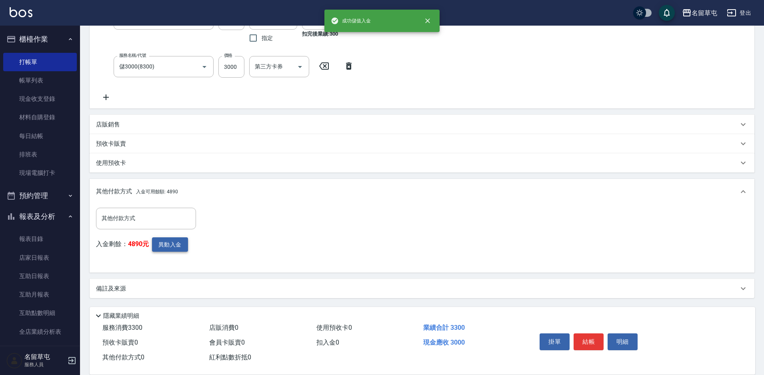
click at [164, 240] on button "異動入金" at bounding box center [170, 244] width 36 height 15
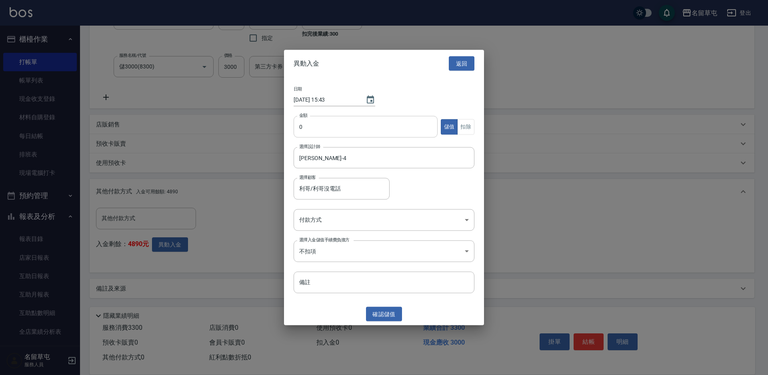
click at [325, 127] on input "0" at bounding box center [366, 127] width 144 height 22
type input "300"
click at [461, 128] on button "扣除" at bounding box center [465, 127] width 17 height 16
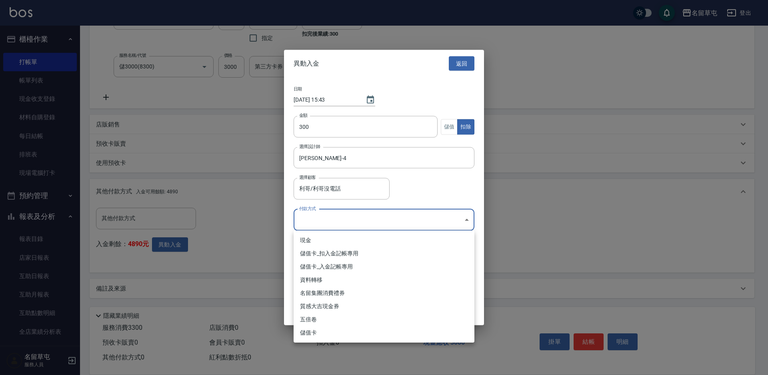
click at [328, 218] on body "名留草屯 登出 櫃檯作業 打帳單 帳單列表 現金收支登錄 材料自購登錄 每日結帳 排班表 現場電腦打卡 預約管理 預約管理 單日預約紀錄 單週預約紀錄 報表及…" at bounding box center [384, 111] width 768 height 526
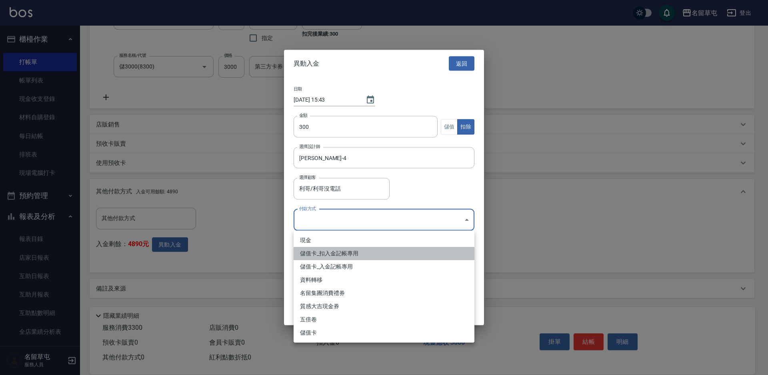
click at [324, 257] on li "儲值卡_扣入金記帳專用" at bounding box center [384, 253] width 181 height 13
type input "儲值卡_扣入金記帳專用"
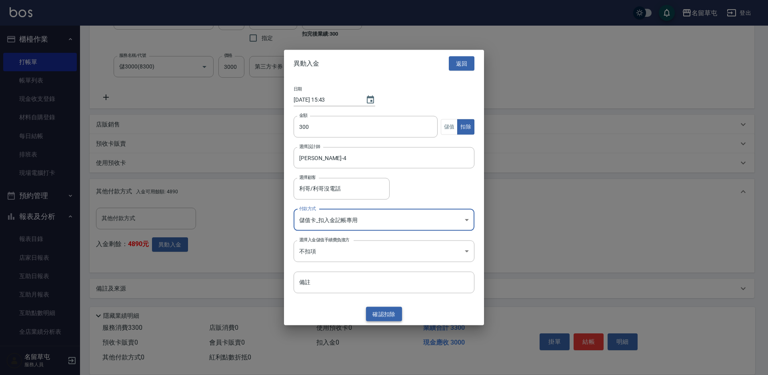
click at [386, 313] on button "確認 扣除" at bounding box center [384, 313] width 36 height 15
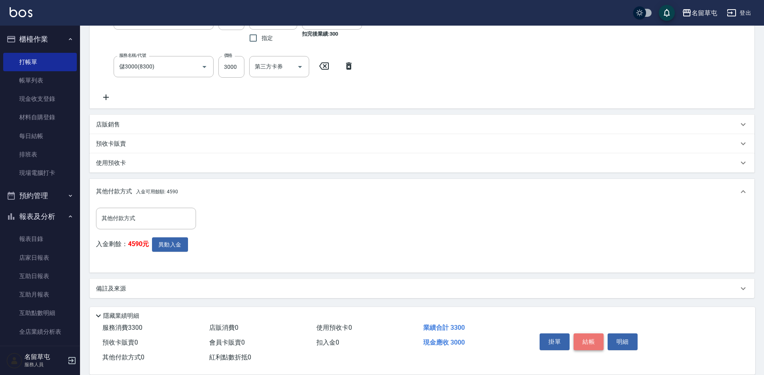
click at [594, 341] on button "結帳" at bounding box center [589, 341] width 30 height 17
type input "[DATE] 15:43"
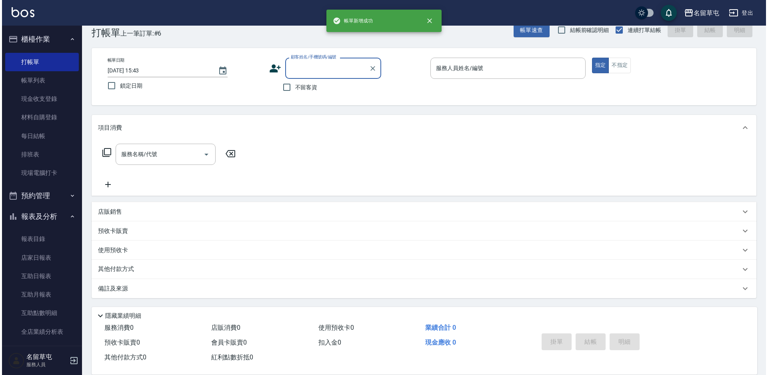
scroll to position [0, 0]
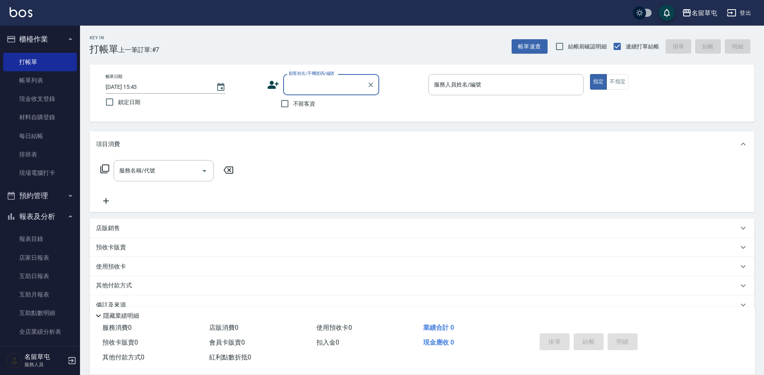
click at [300, 104] on span "不留客資" at bounding box center [304, 104] width 22 height 8
click at [293, 104] on input "不留客資" at bounding box center [284, 103] width 17 height 17
checkbox input "true"
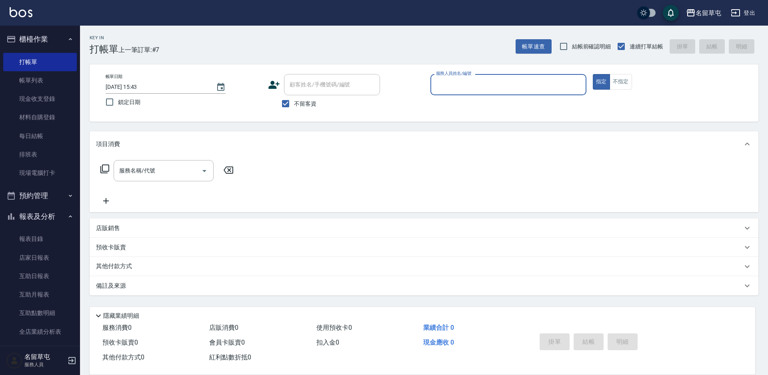
click at [453, 76] on label "服務人員姓名/編號" at bounding box center [453, 73] width 35 height 6
click at [453, 78] on input "服務人員姓名/編號" at bounding box center [508, 85] width 149 height 14
type input "[PERSON_NAME]-5"
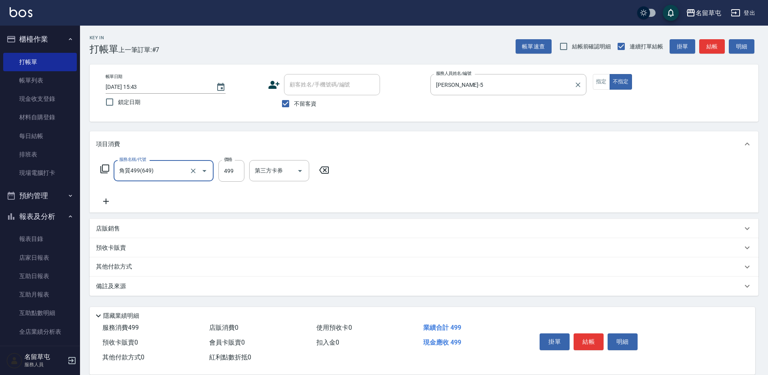
type input "角質499(649)"
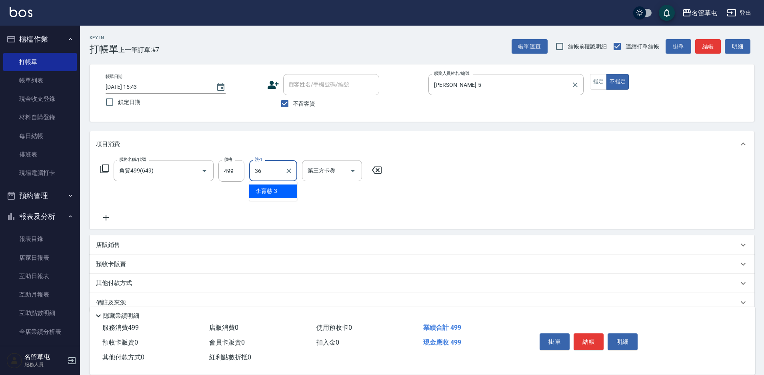
type input "游思岑-36"
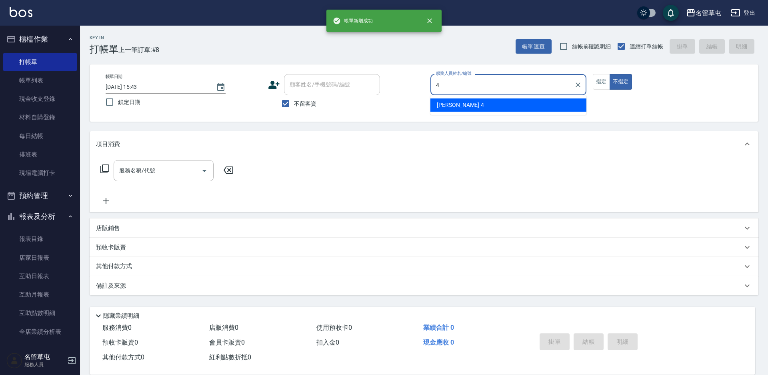
type input "[PERSON_NAME]-4"
type button "false"
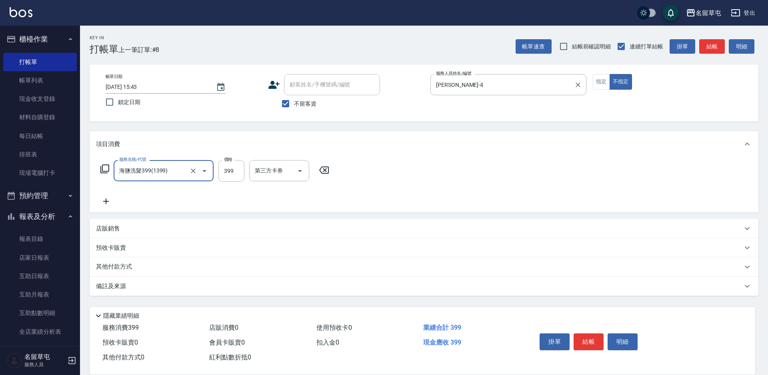
type input "海鹽洗髮399(1399)"
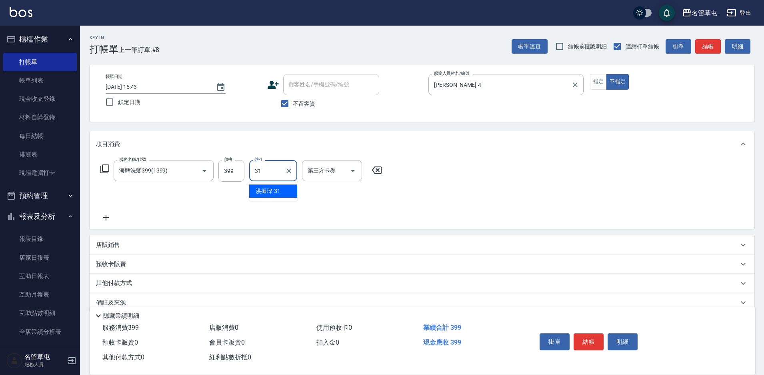
type input "[PERSON_NAME]-31"
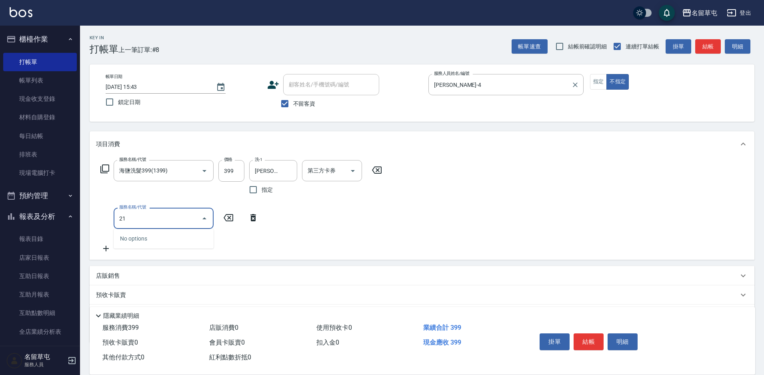
type input "216"
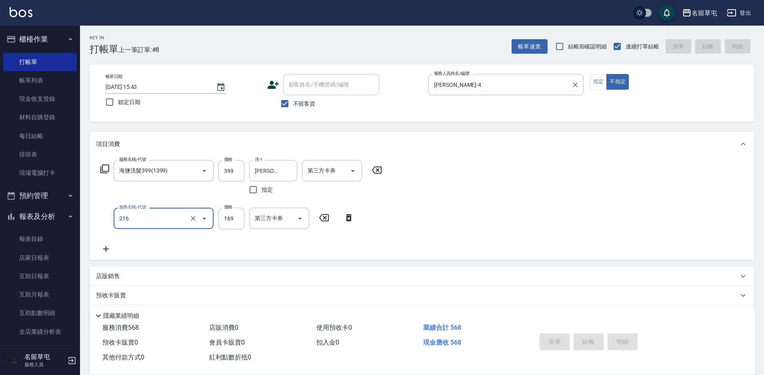
type input "[DATE] 15:44"
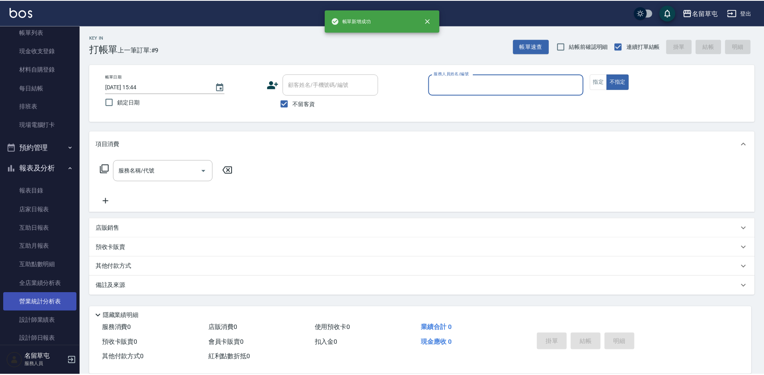
scroll to position [80, 0]
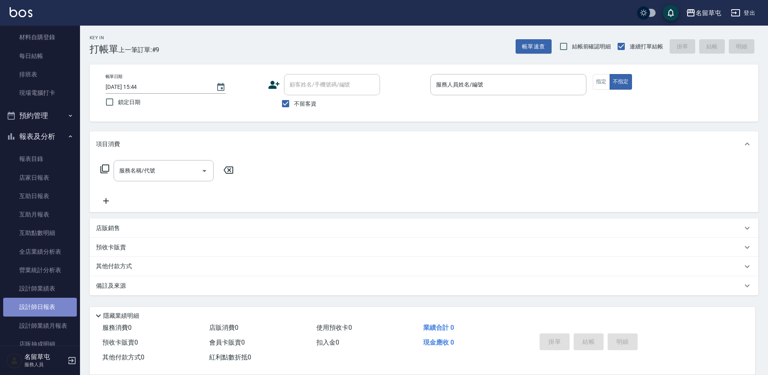
click at [51, 301] on link "設計師日報表" at bounding box center [40, 307] width 74 height 18
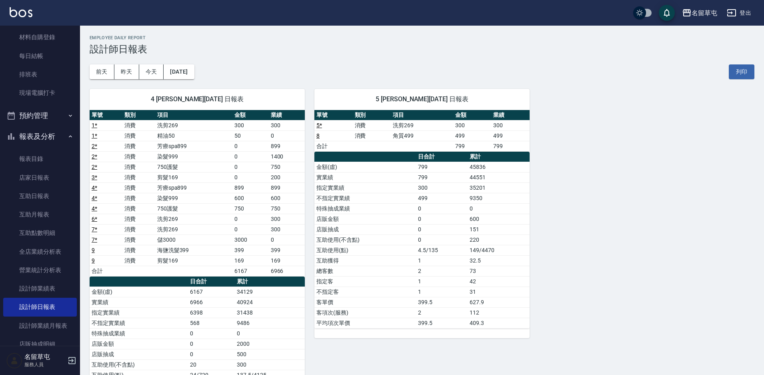
click at [634, 160] on div "4 [PERSON_NAME][DATE] 日報表 單號 類別 項目 金額 業績 1 * 消費 洗剪269 300 300 1 * 消費 精油50 50 0 …" at bounding box center [417, 271] width 674 height 384
click at [357, 68] on div "[DATE] [DATE] [DATE] [DATE] 列印" at bounding box center [422, 72] width 665 height 34
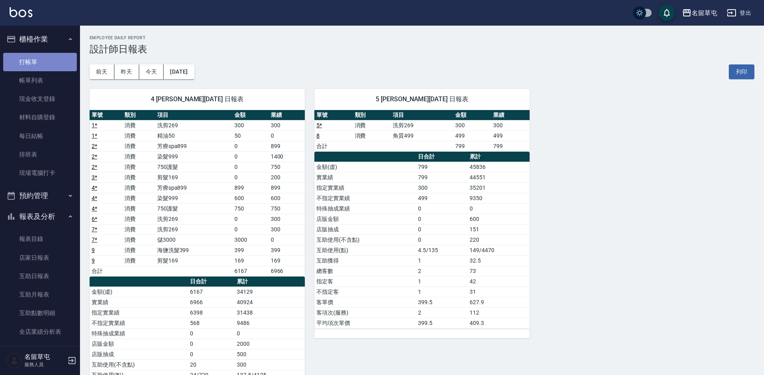
click at [44, 61] on link "打帳單" at bounding box center [40, 62] width 74 height 18
